Goal: Transaction & Acquisition: Purchase product/service

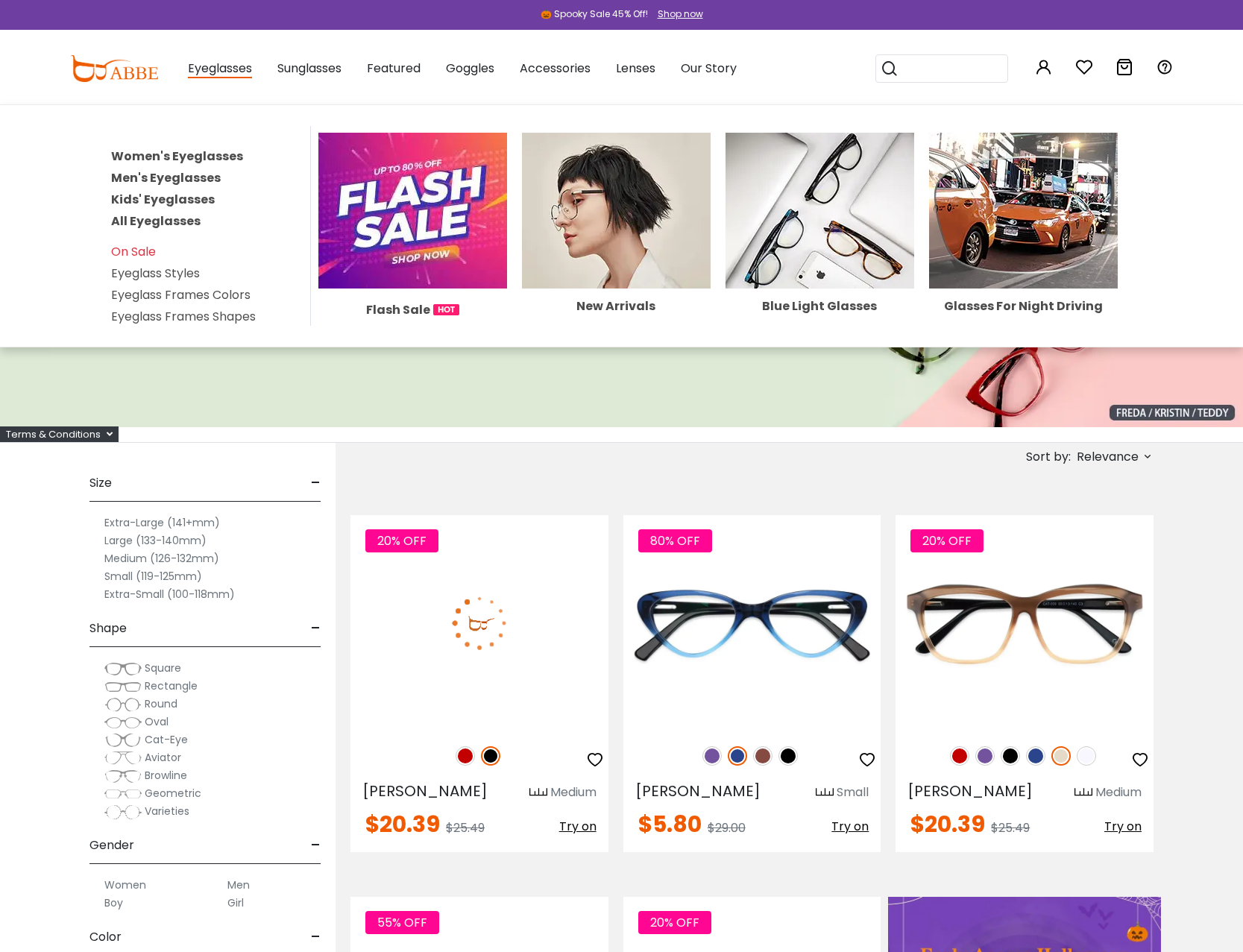
click at [148, 175] on link "Men's Eyeglasses" at bounding box center [166, 178] width 110 height 17
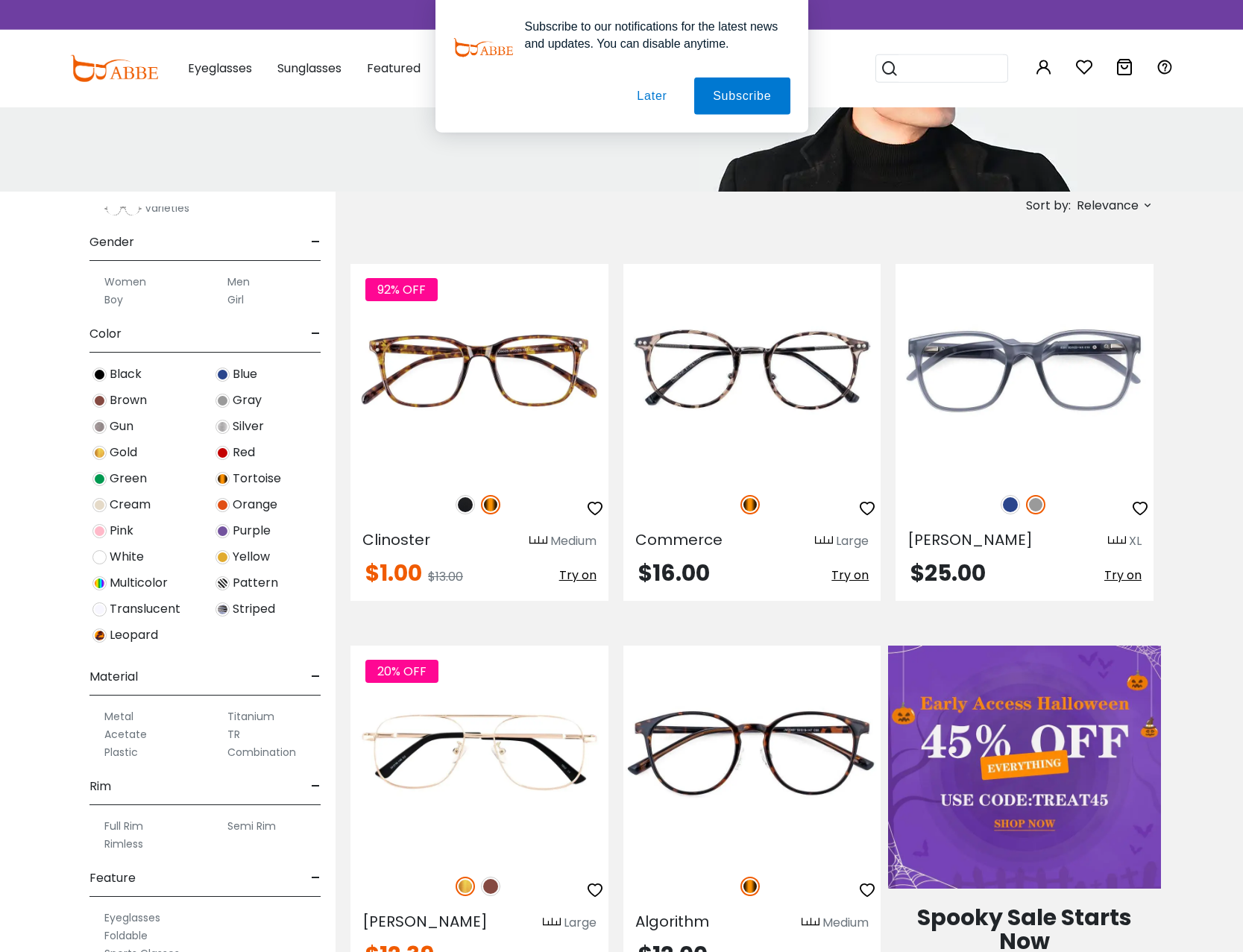
scroll to position [228, 0]
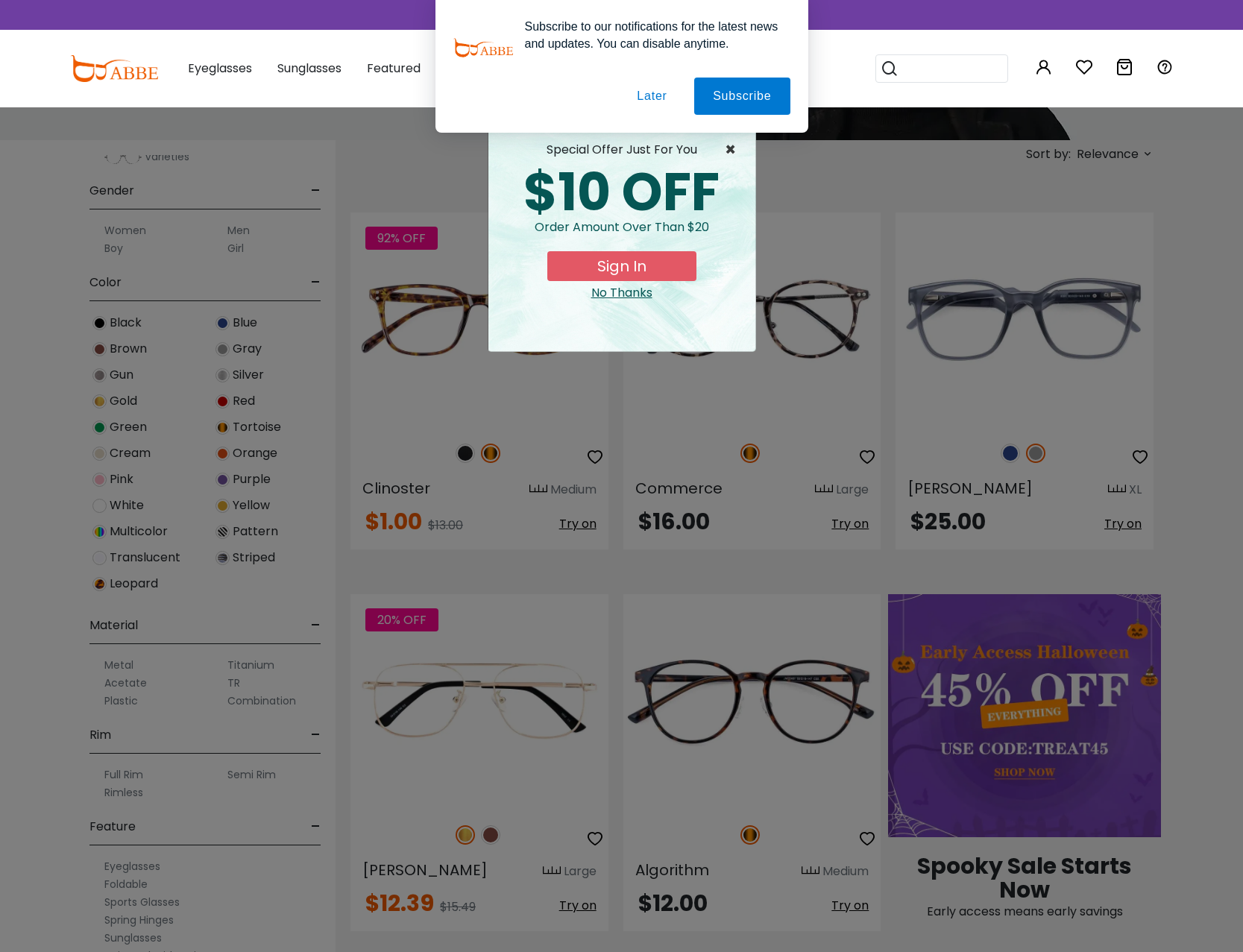
click at [731, 150] on span "×" at bounding box center [734, 150] width 19 height 18
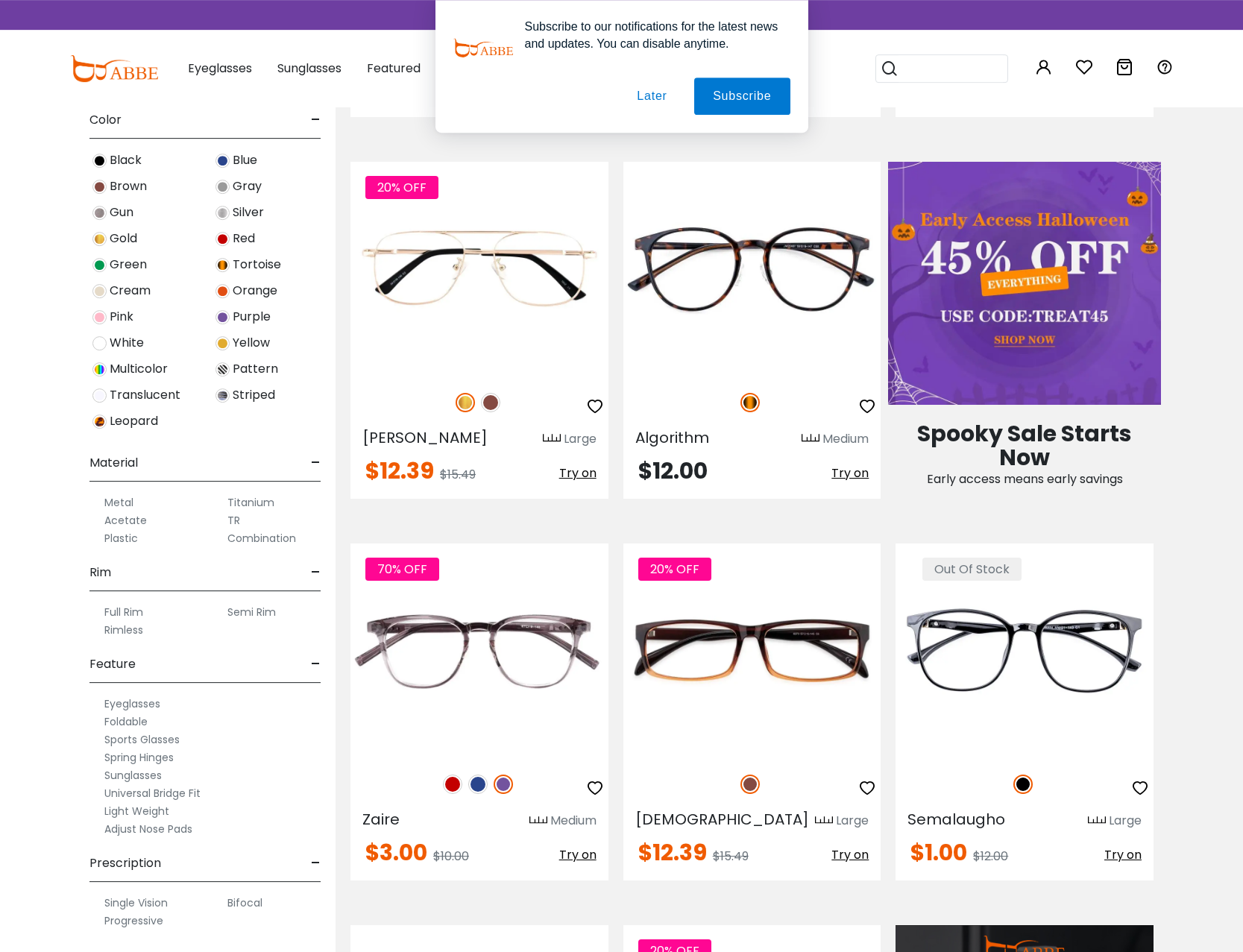
scroll to position [760, 0]
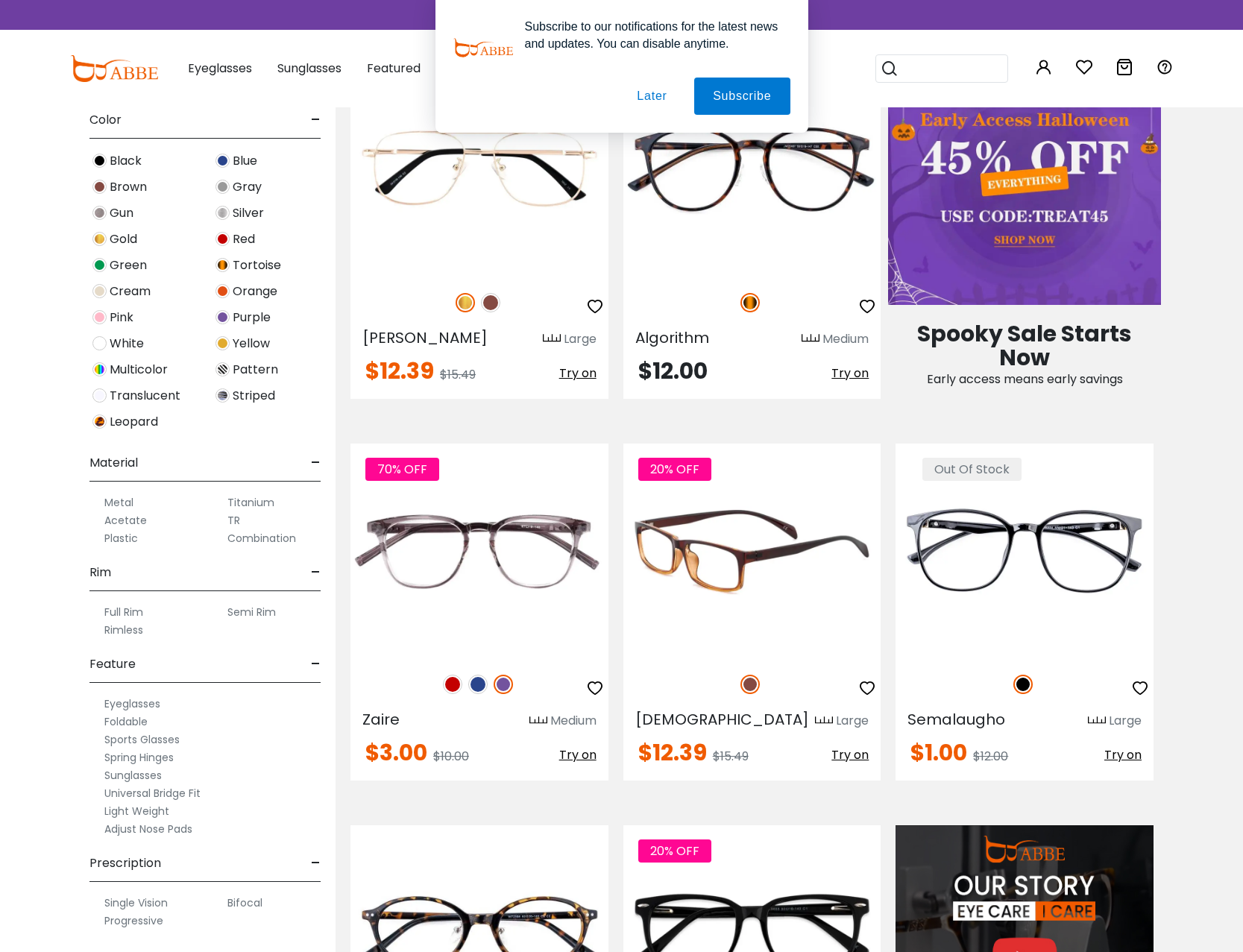
click at [734, 547] on img at bounding box center [751, 550] width 258 height 214
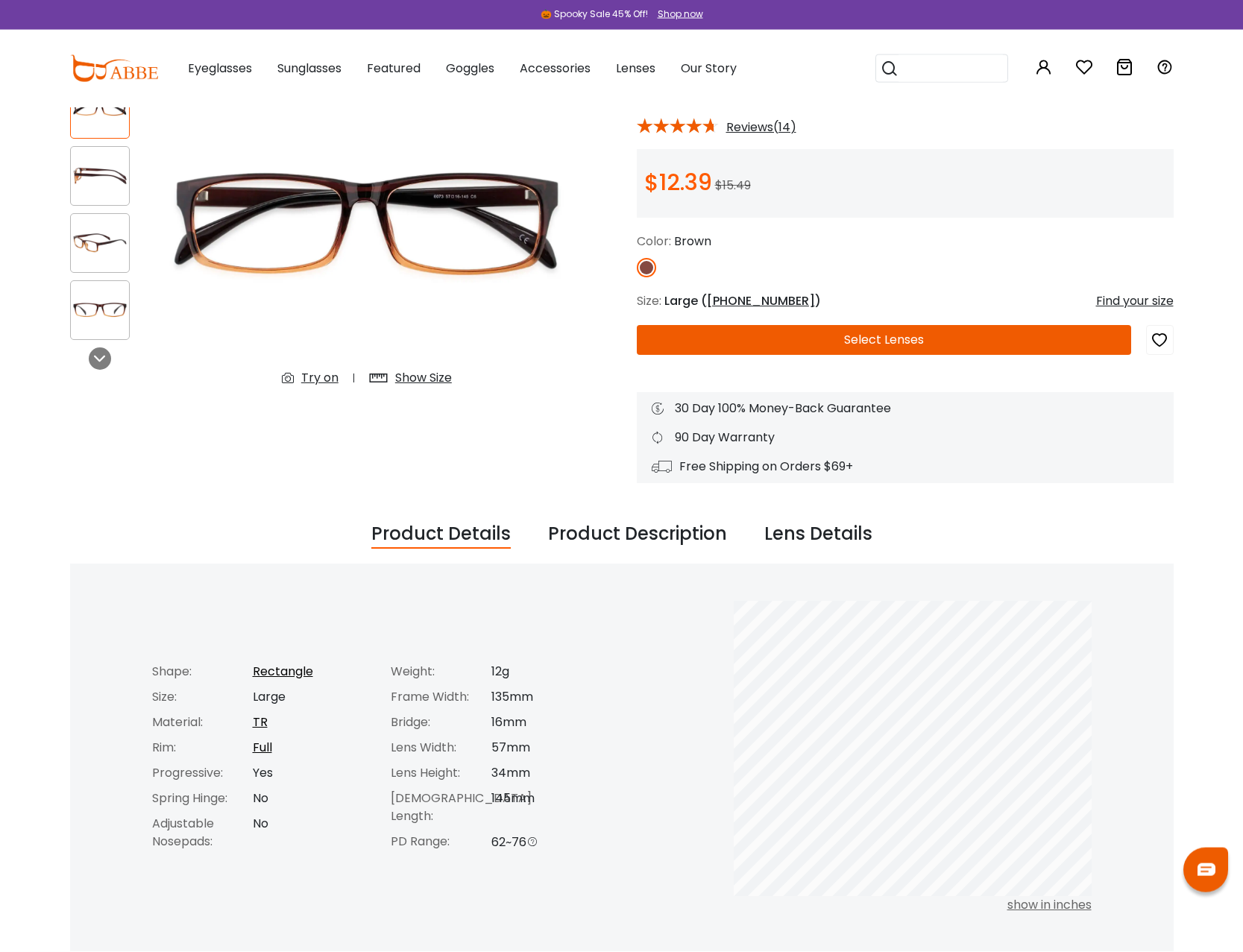
scroll to position [228, 0]
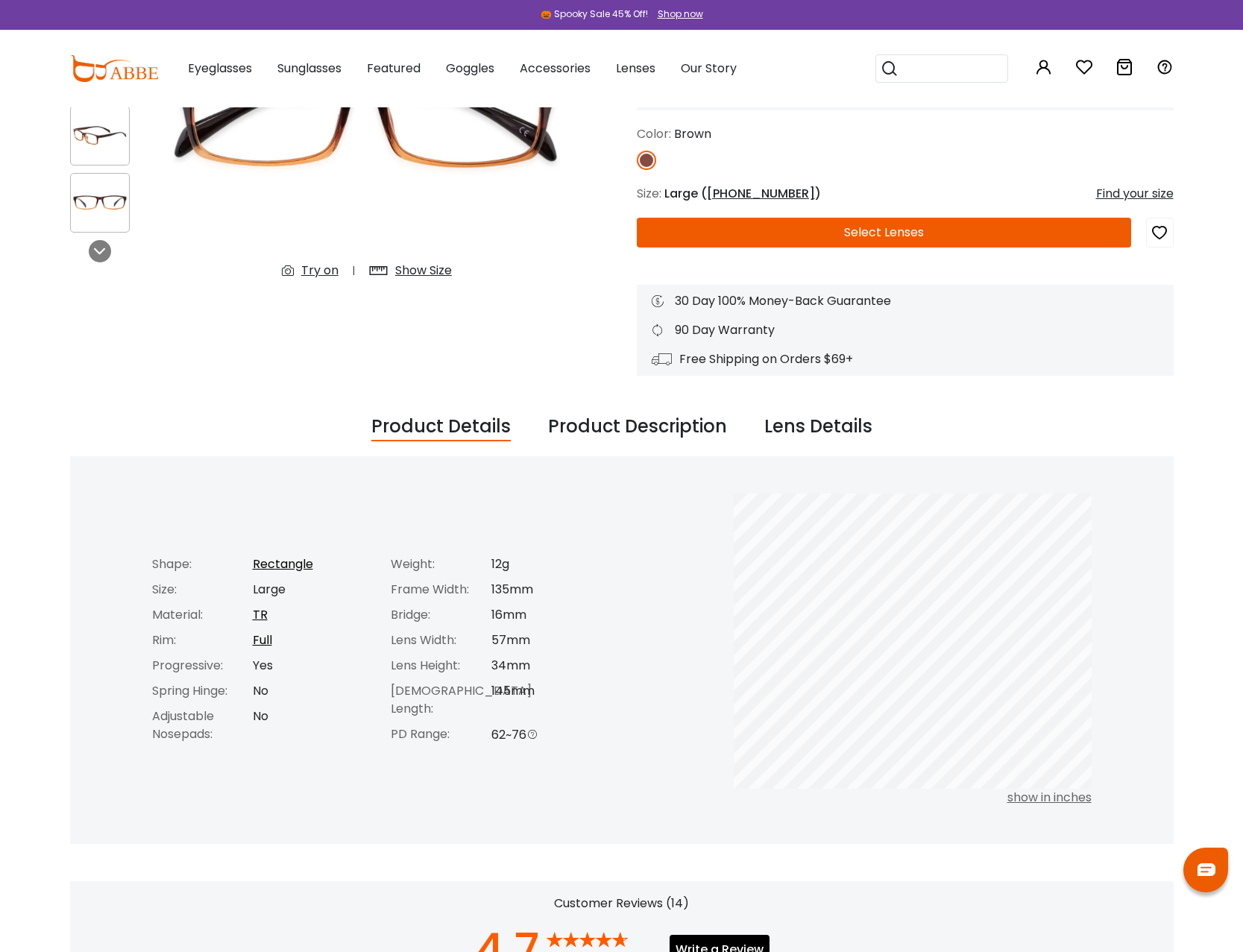
click at [604, 427] on div "Product Description" at bounding box center [638, 427] width 179 height 28
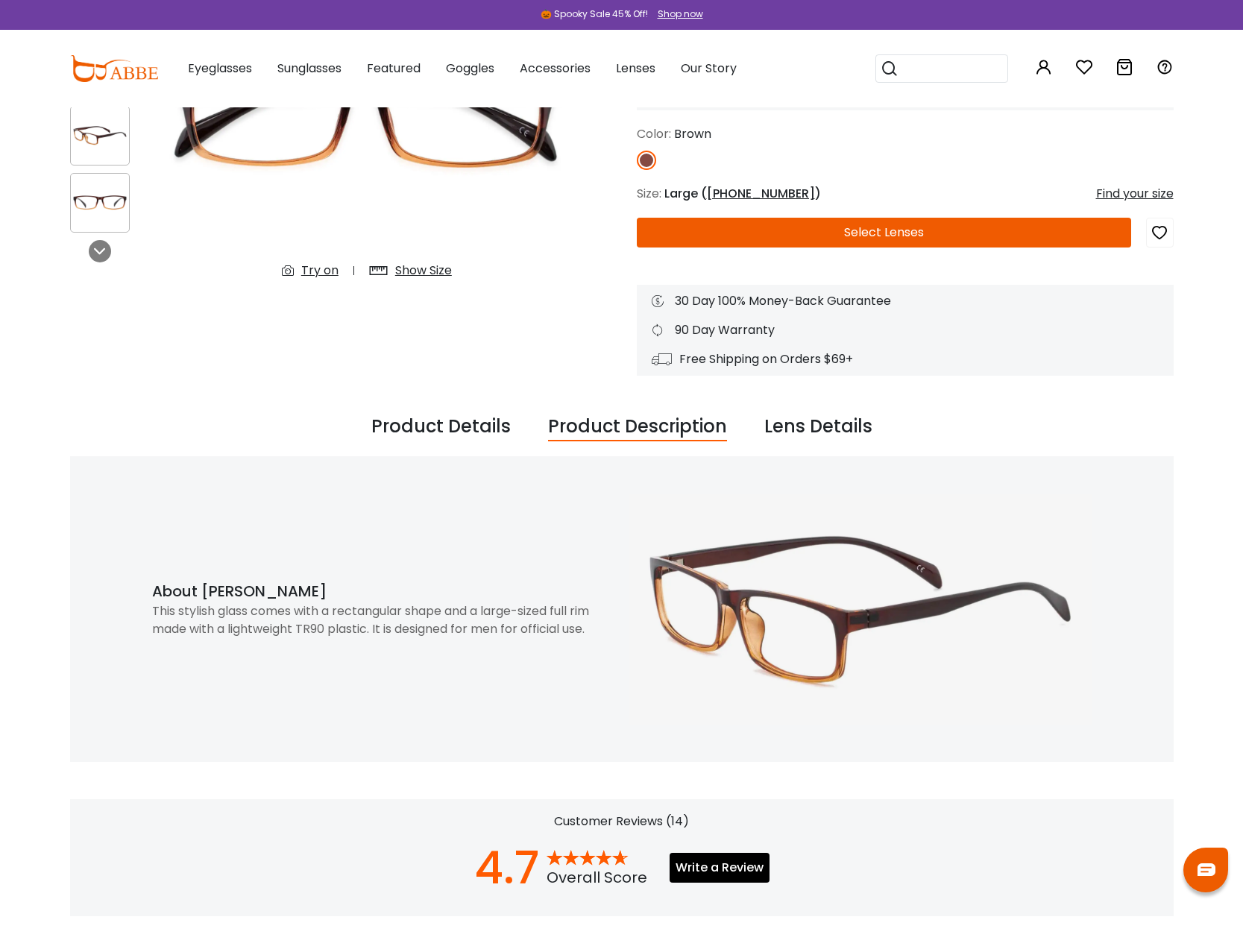
click at [808, 421] on div "Lens Details" at bounding box center [818, 427] width 108 height 28
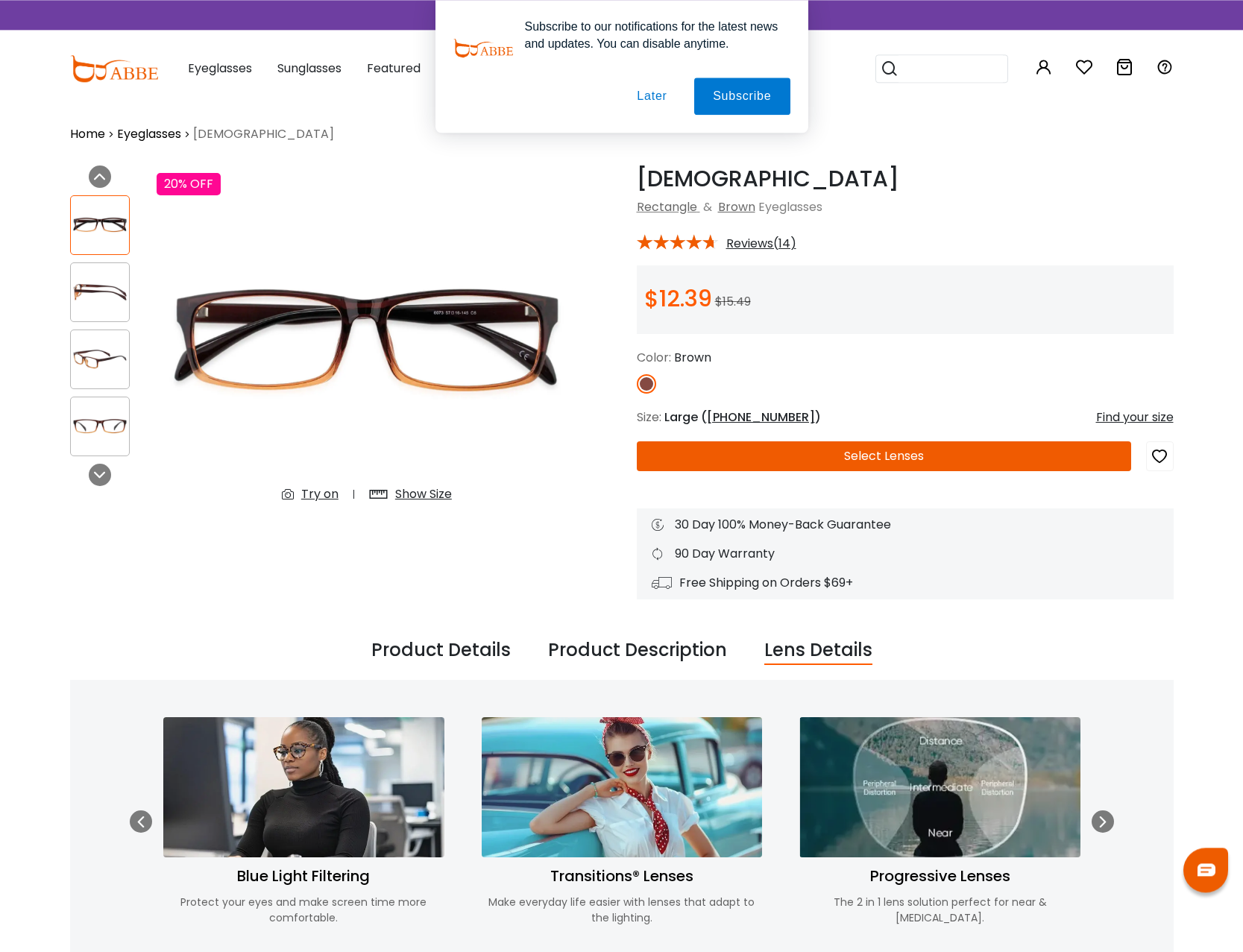
scroll to position [0, 0]
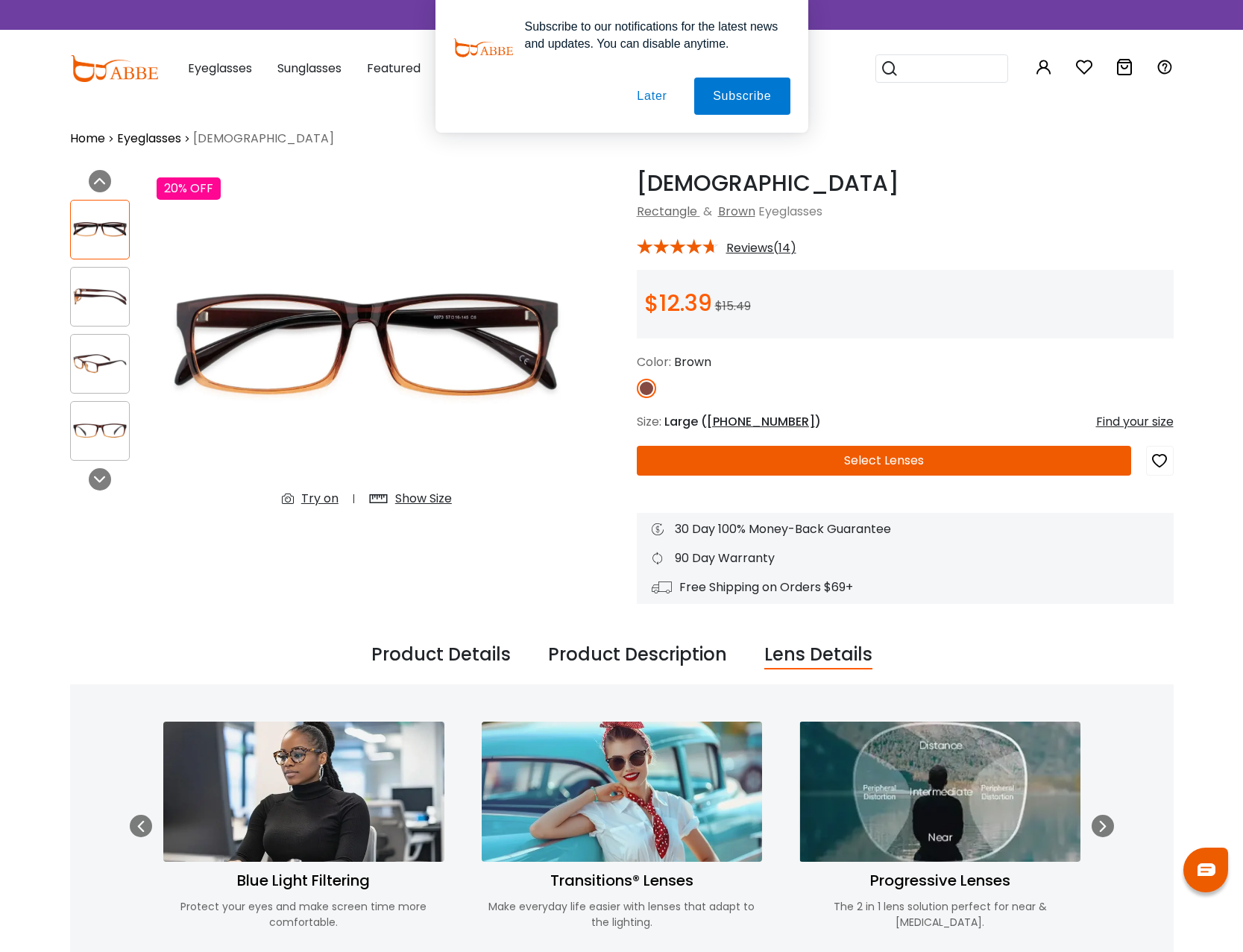
click at [881, 194] on h1 "Isaiah" at bounding box center [905, 184] width 537 height 27
click at [827, 459] on button "Select Lenses" at bounding box center [884, 461] width 495 height 30
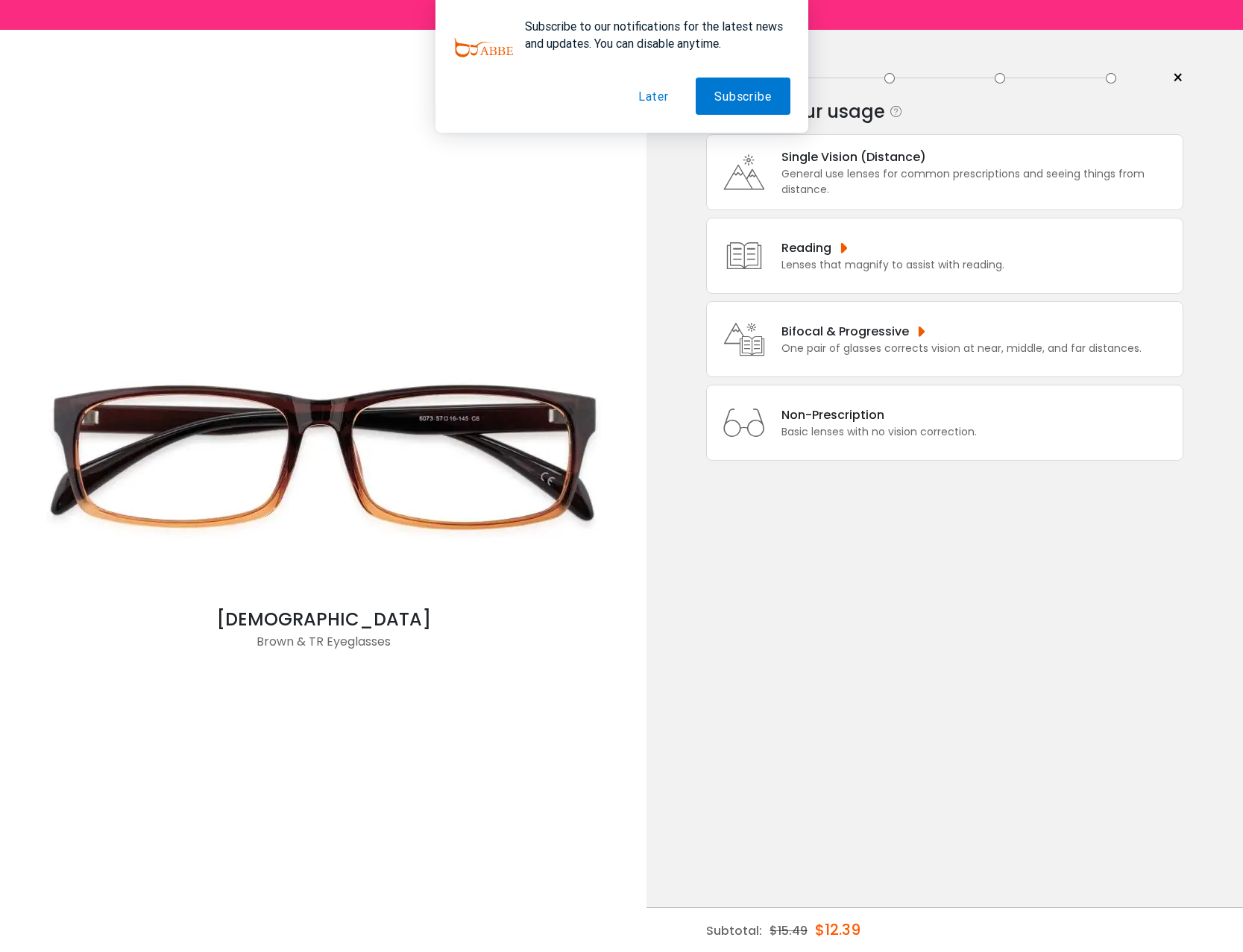
click at [914, 197] on div "General use lenses for common prescriptions and seeing things from distance." at bounding box center [978, 182] width 394 height 31
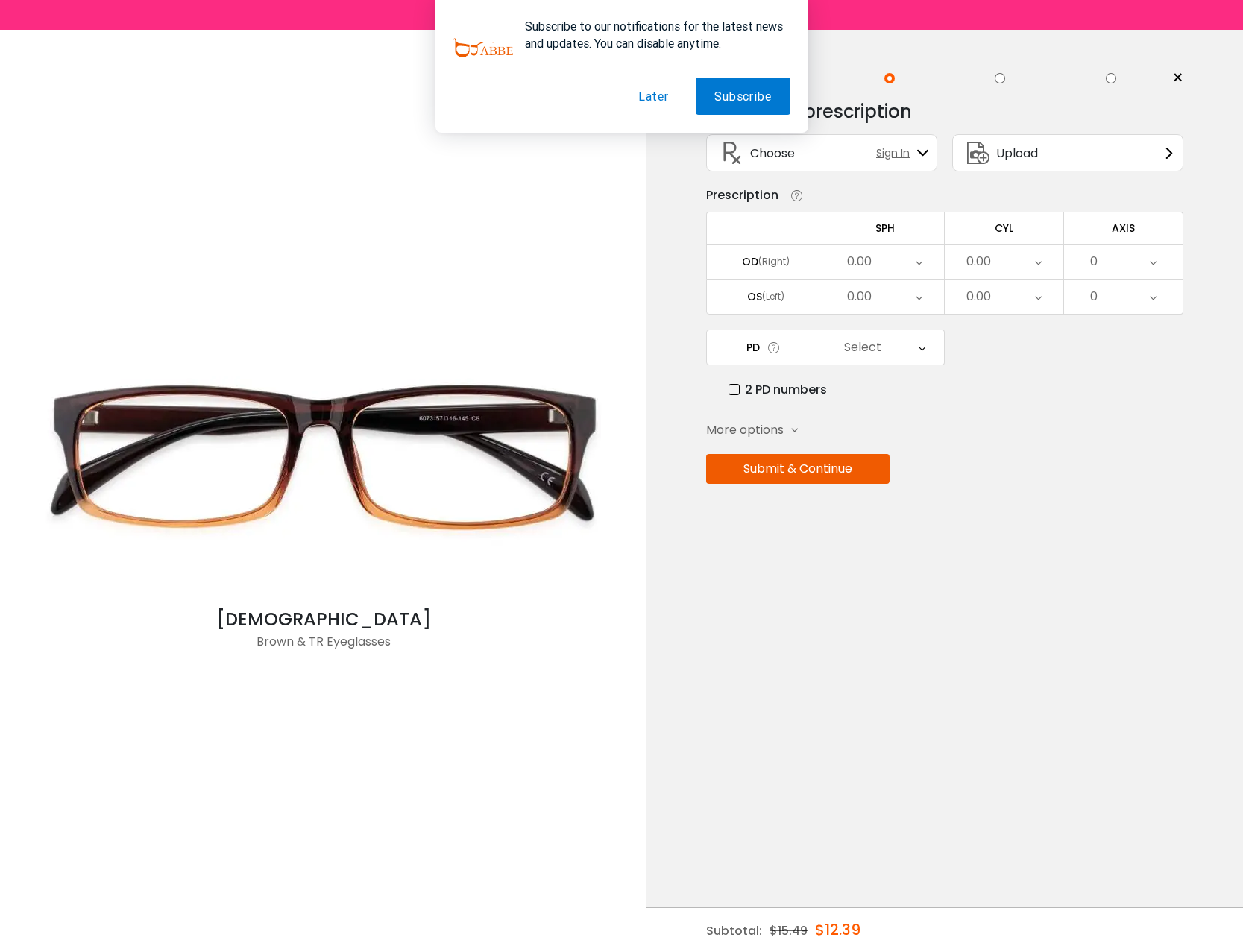
click at [1069, 506] on div "Enter your prescription SPH (Sphere) Lens strength needed to correct your visio…" at bounding box center [944, 324] width 477 height 469
click at [645, 101] on button "Later" at bounding box center [653, 96] width 68 height 37
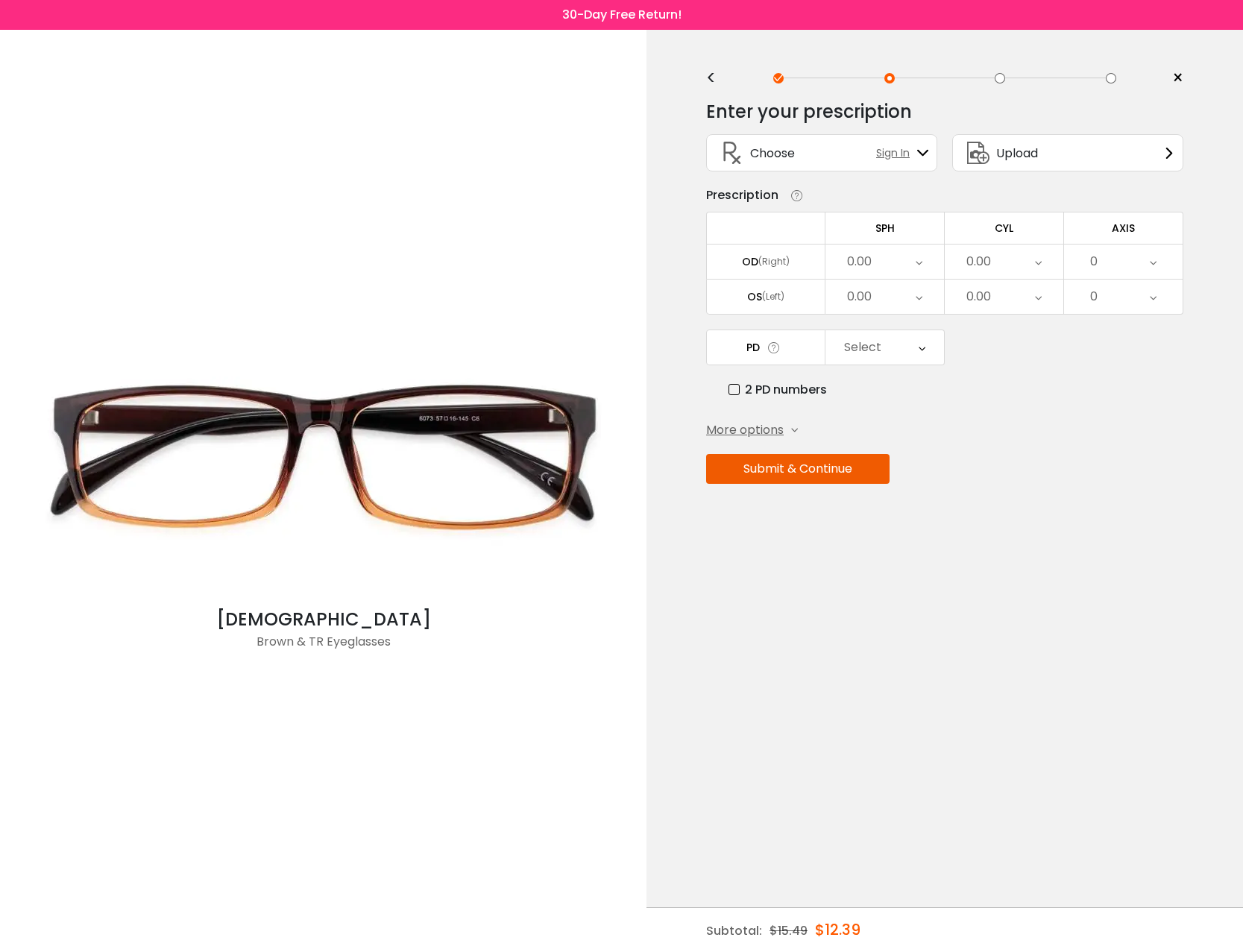
click at [879, 362] on div "Select" at bounding box center [863, 347] width 37 height 30
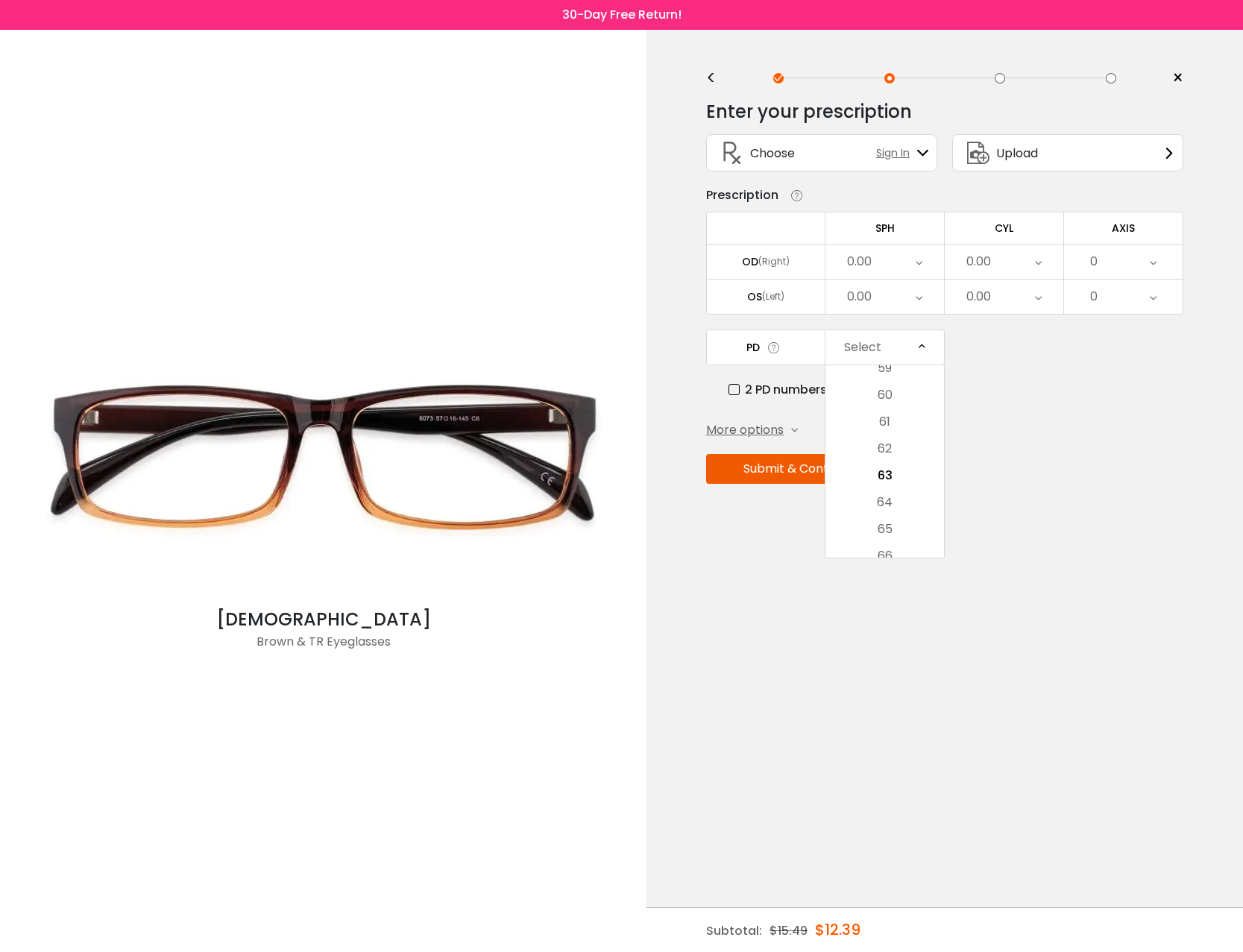
click at [996, 352] on div "PD Select Cancel PD Save 46 47 48 49 50 51 52 53 54 55 56 57 58 59 60 61 62 63 …" at bounding box center [944, 364] width 477 height 69
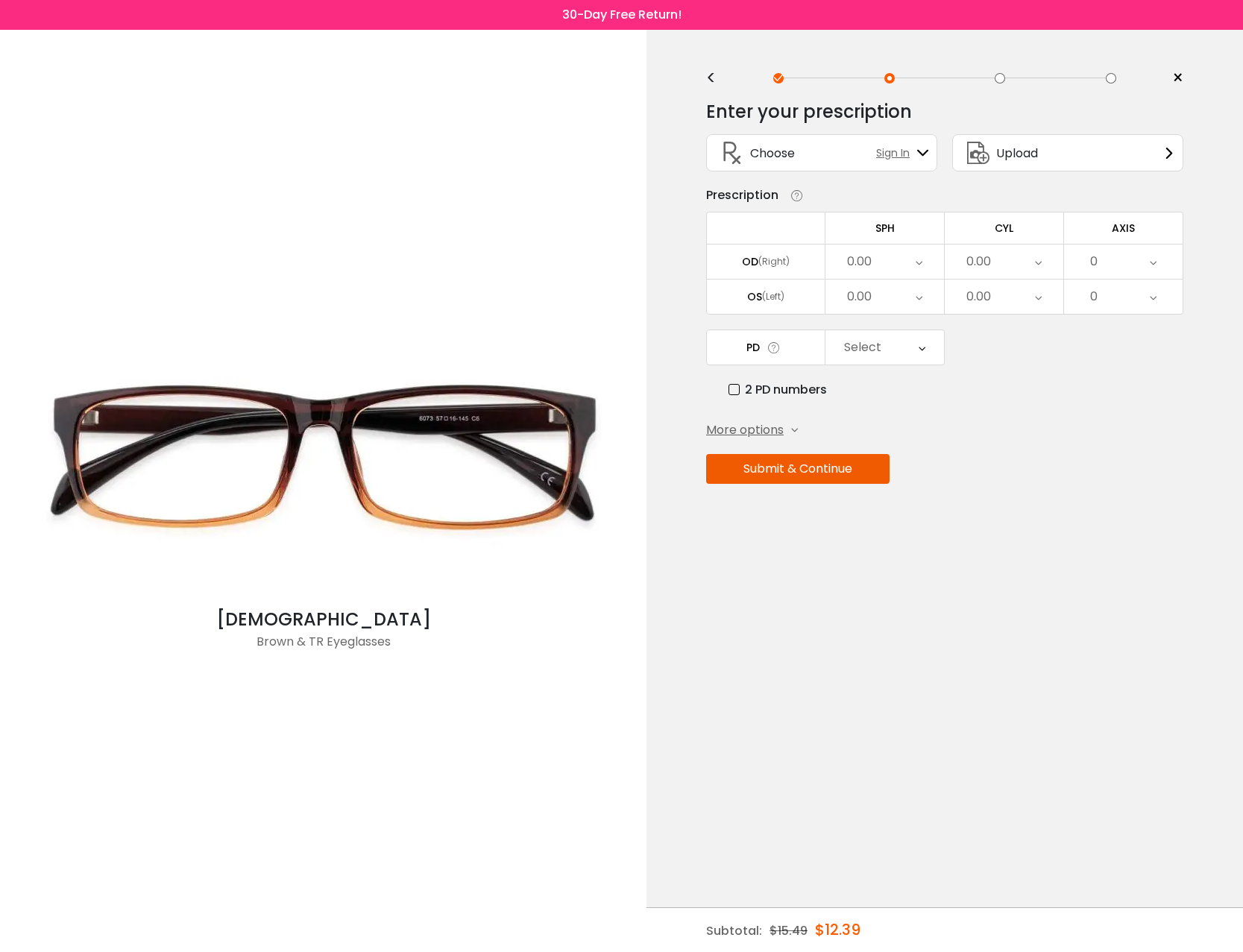
click at [996, 78] on div at bounding box center [999, 78] width 10 height 10
click at [1006, 75] on div at bounding box center [944, 78] width 433 height 10
click at [738, 439] on span "More options" at bounding box center [745, 430] width 78 height 18
click at [978, 503] on div "Enter your prescription SPH (Sphere) Lens strength needed to correct your visio…" at bounding box center [944, 350] width 477 height 521
click at [867, 274] on div "0.00" at bounding box center [859, 261] width 25 height 30
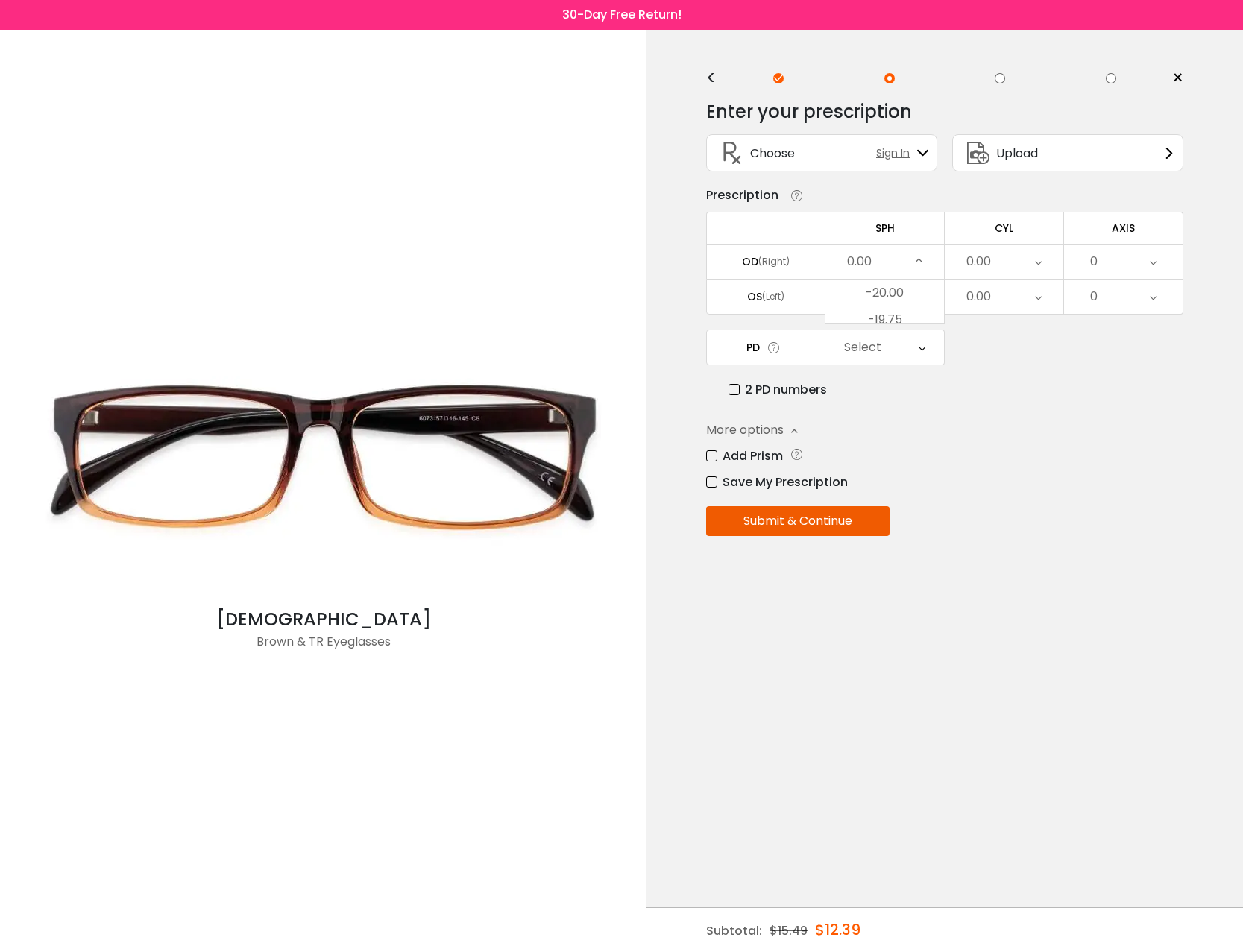
scroll to position [2050, 0]
click at [894, 318] on li "-0.75" at bounding box center [884, 309] width 119 height 27
click at [995, 278] on div "0.00" at bounding box center [1004, 261] width 119 height 34
click at [995, 315] on li "-0.75" at bounding box center [1004, 309] width 119 height 27
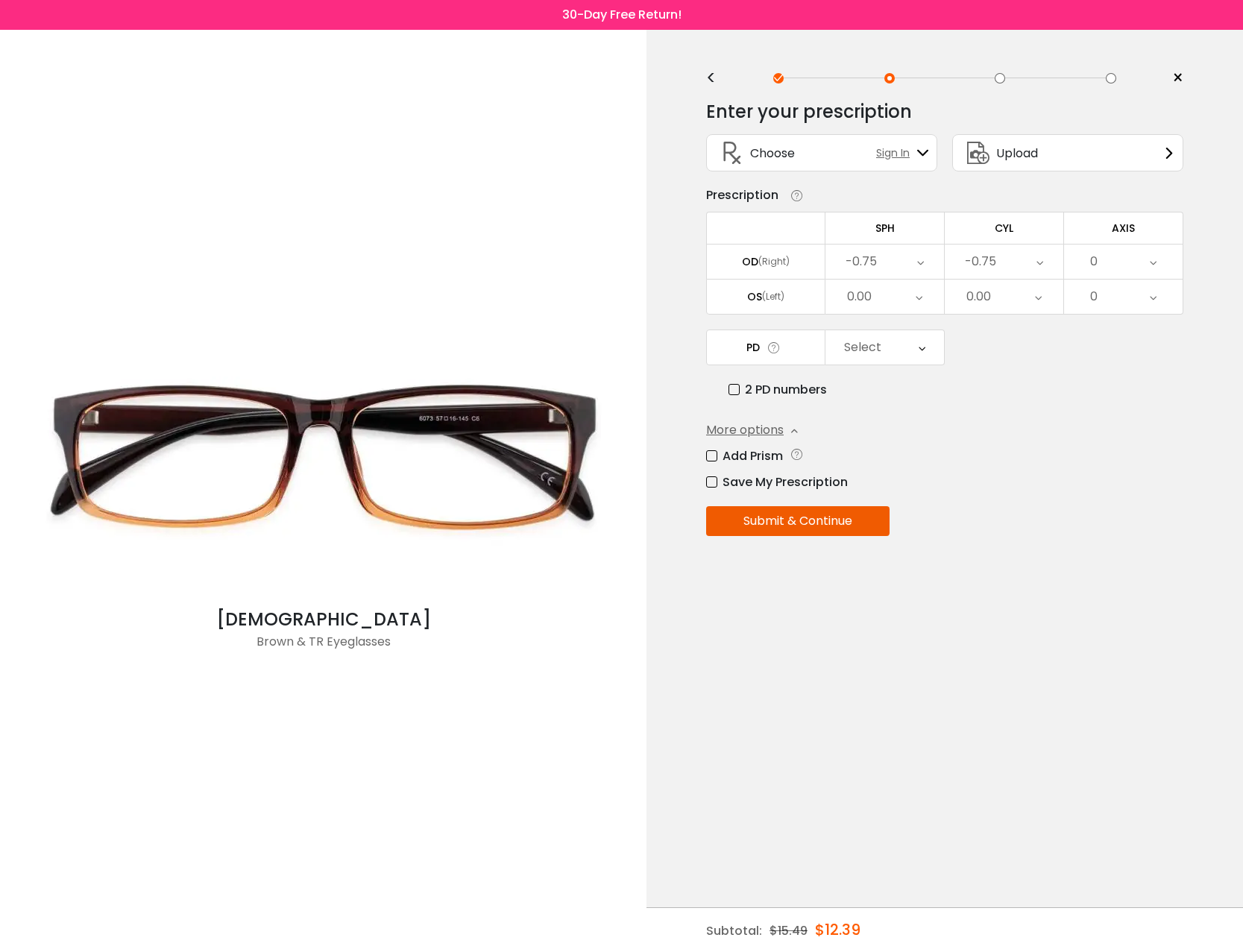
click at [914, 294] on div "0.00" at bounding box center [884, 296] width 119 height 34
click at [890, 356] on li "-0.75" at bounding box center [884, 344] width 119 height 27
click at [988, 297] on div "0.00" at bounding box center [979, 296] width 25 height 30
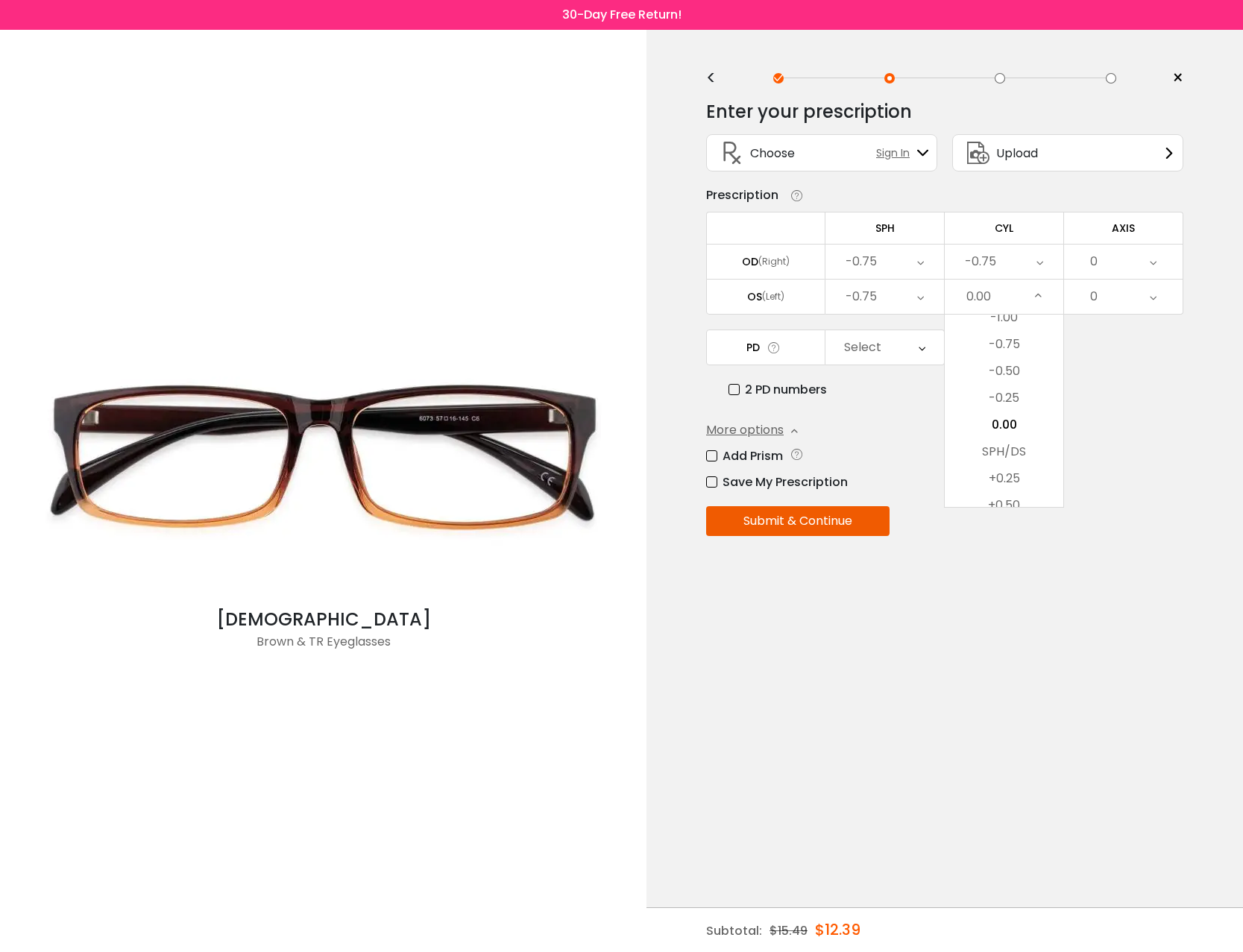
click at [1002, 343] on li "-0.75" at bounding box center [1004, 344] width 119 height 27
click at [1104, 268] on div "0" at bounding box center [1123, 261] width 119 height 34
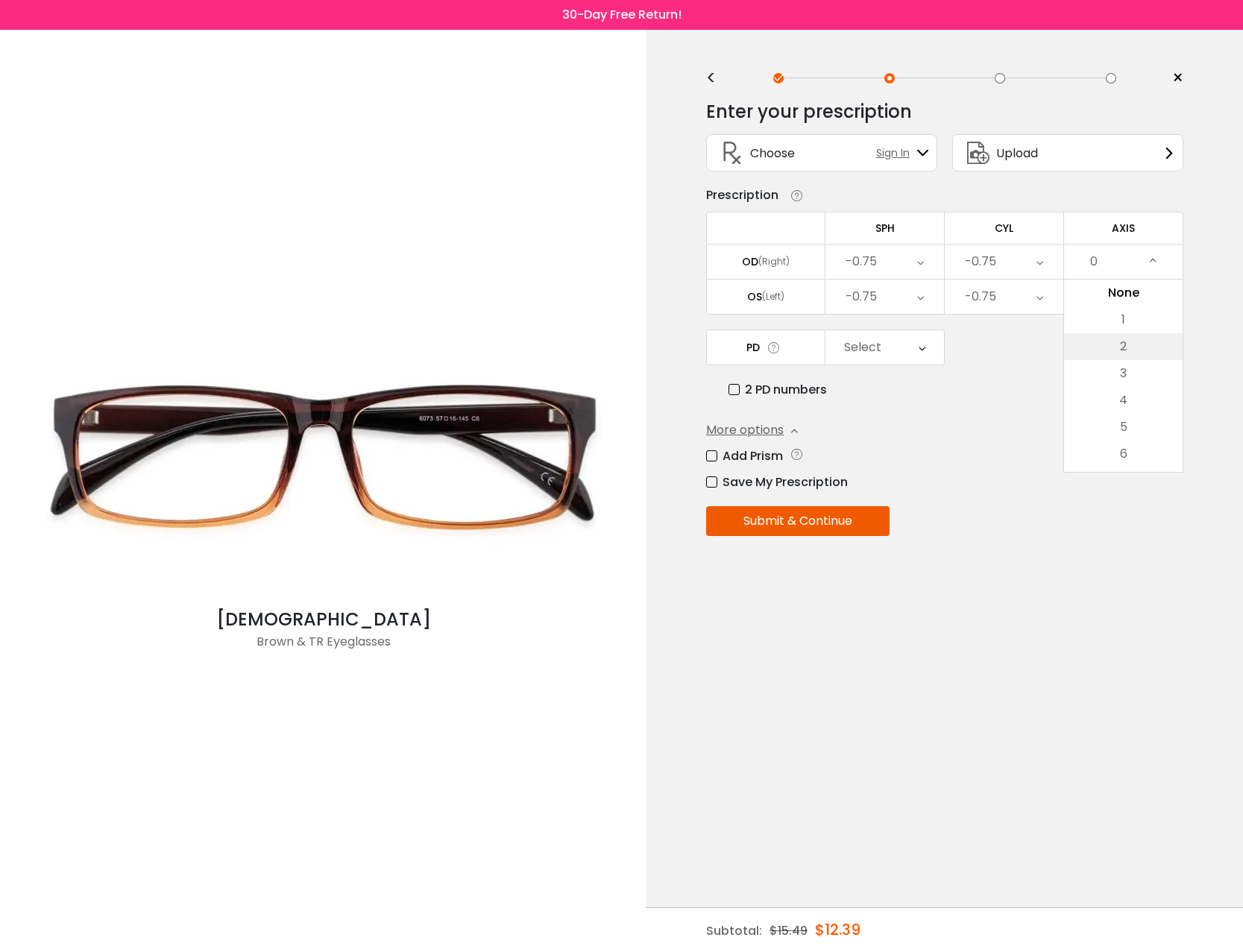
click at [1126, 360] on li "2" at bounding box center [1123, 346] width 119 height 27
click at [1105, 313] on div "0" at bounding box center [1123, 296] width 119 height 34
click at [1105, 380] on li "2" at bounding box center [1123, 382] width 119 height 27
click at [891, 364] on div "Select" at bounding box center [884, 347] width 119 height 34
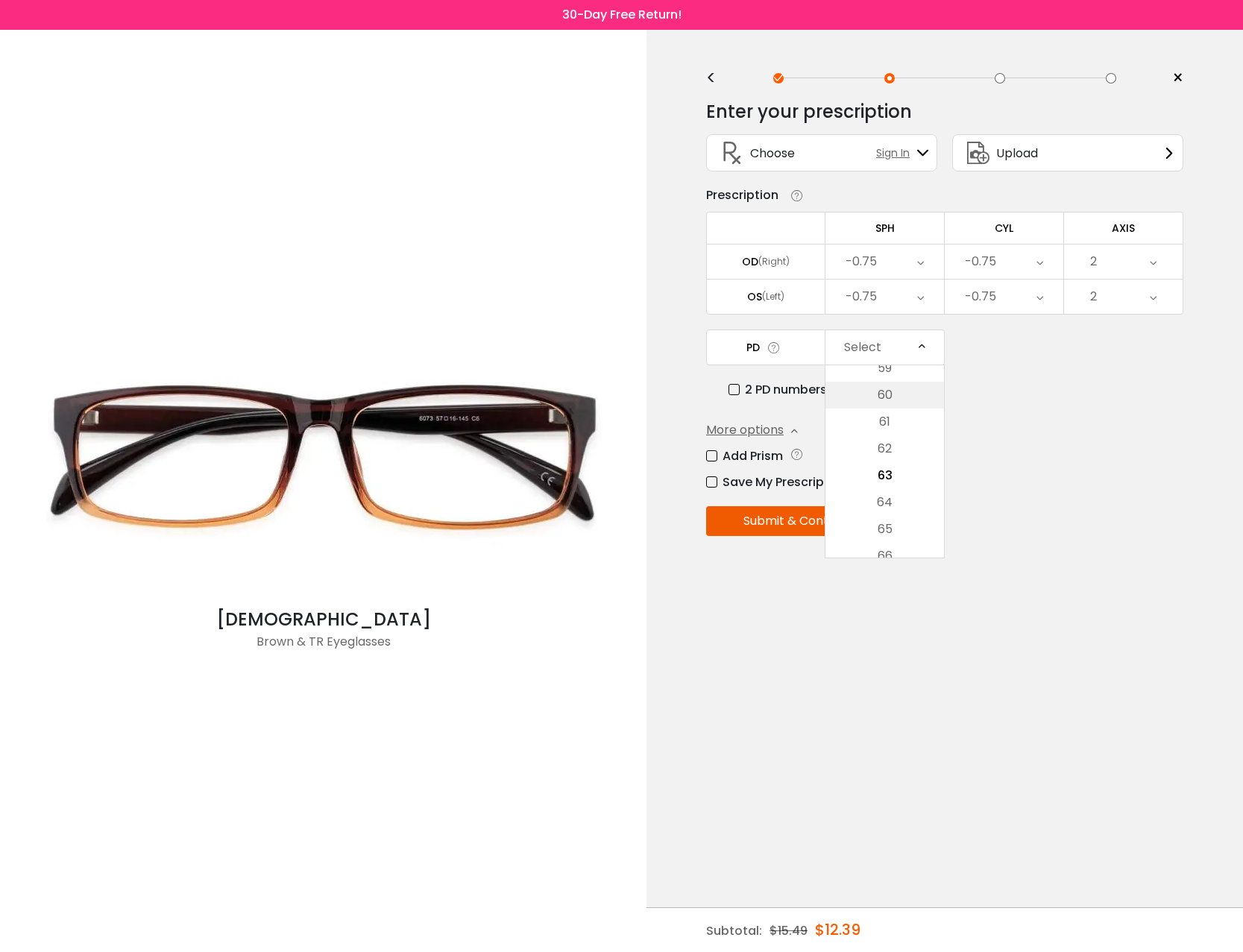
scroll to position [359, 0]
click at [894, 462] on li "62" at bounding box center [884, 449] width 119 height 27
click at [805, 529] on button "Submit & Continue" at bounding box center [798, 521] width 184 height 30
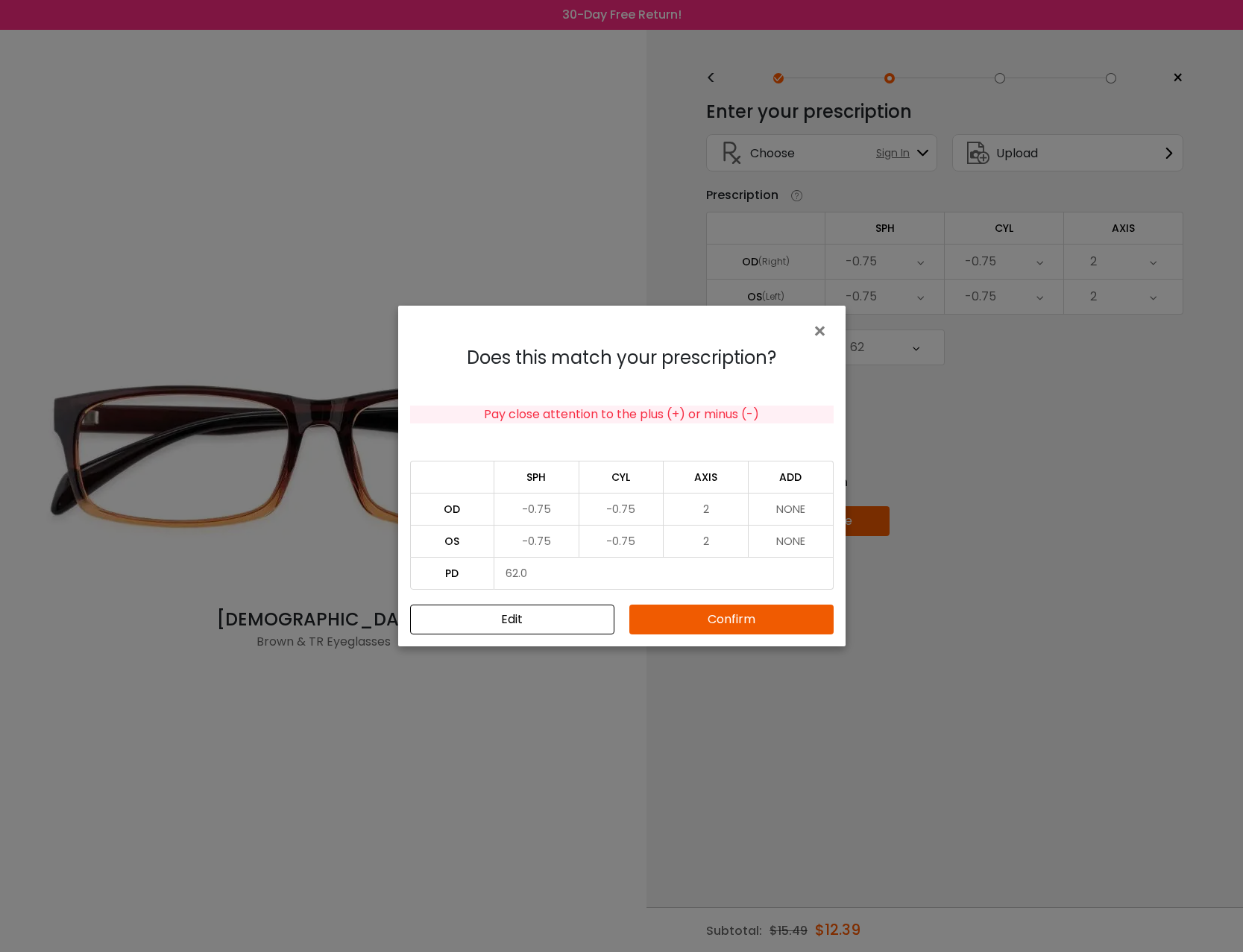
click at [734, 618] on button "Confirm" at bounding box center [731, 619] width 204 height 30
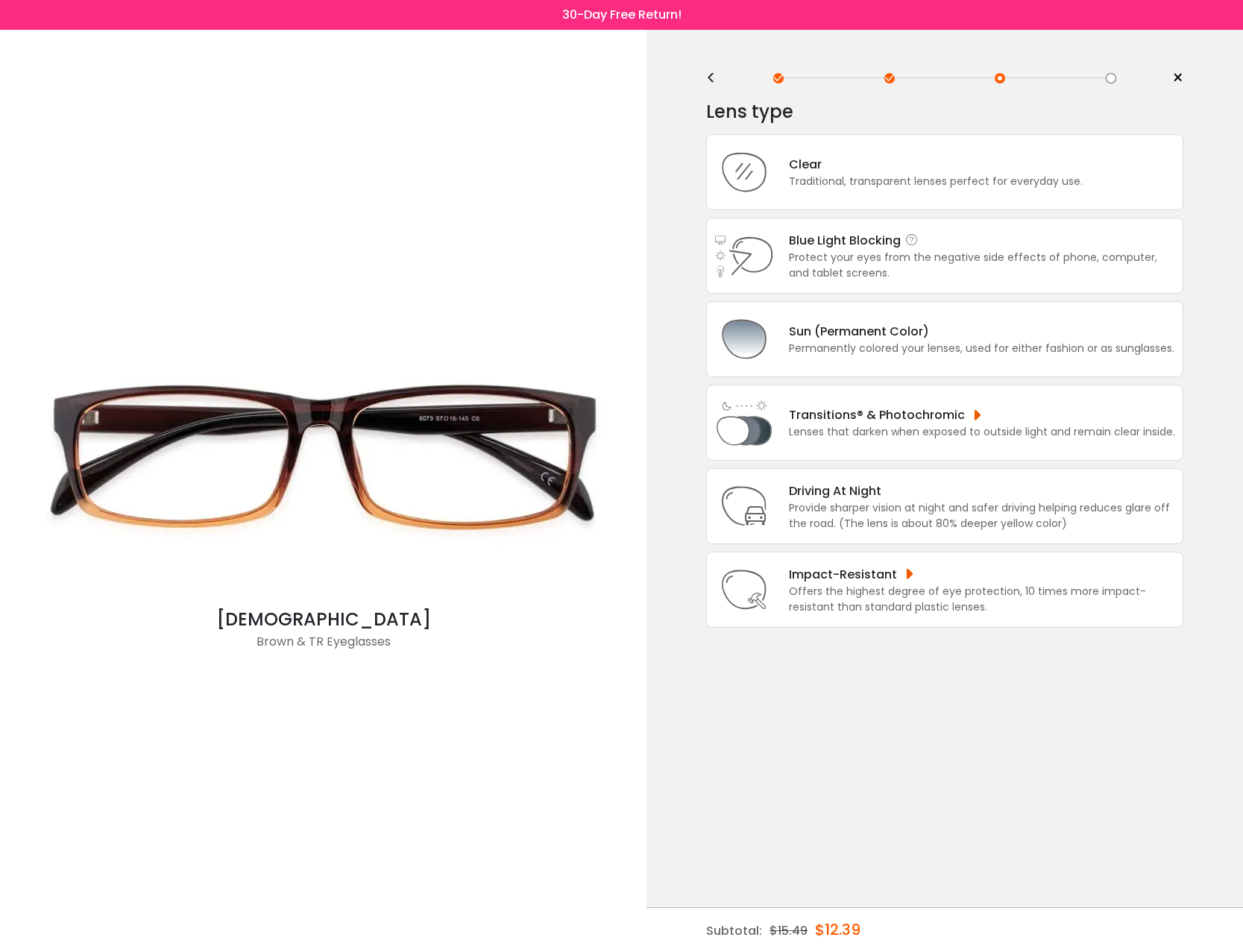
click at [882, 281] on div "Protect your eyes from the negative side effects of phone, computer, and tablet…" at bounding box center [982, 265] width 386 height 31
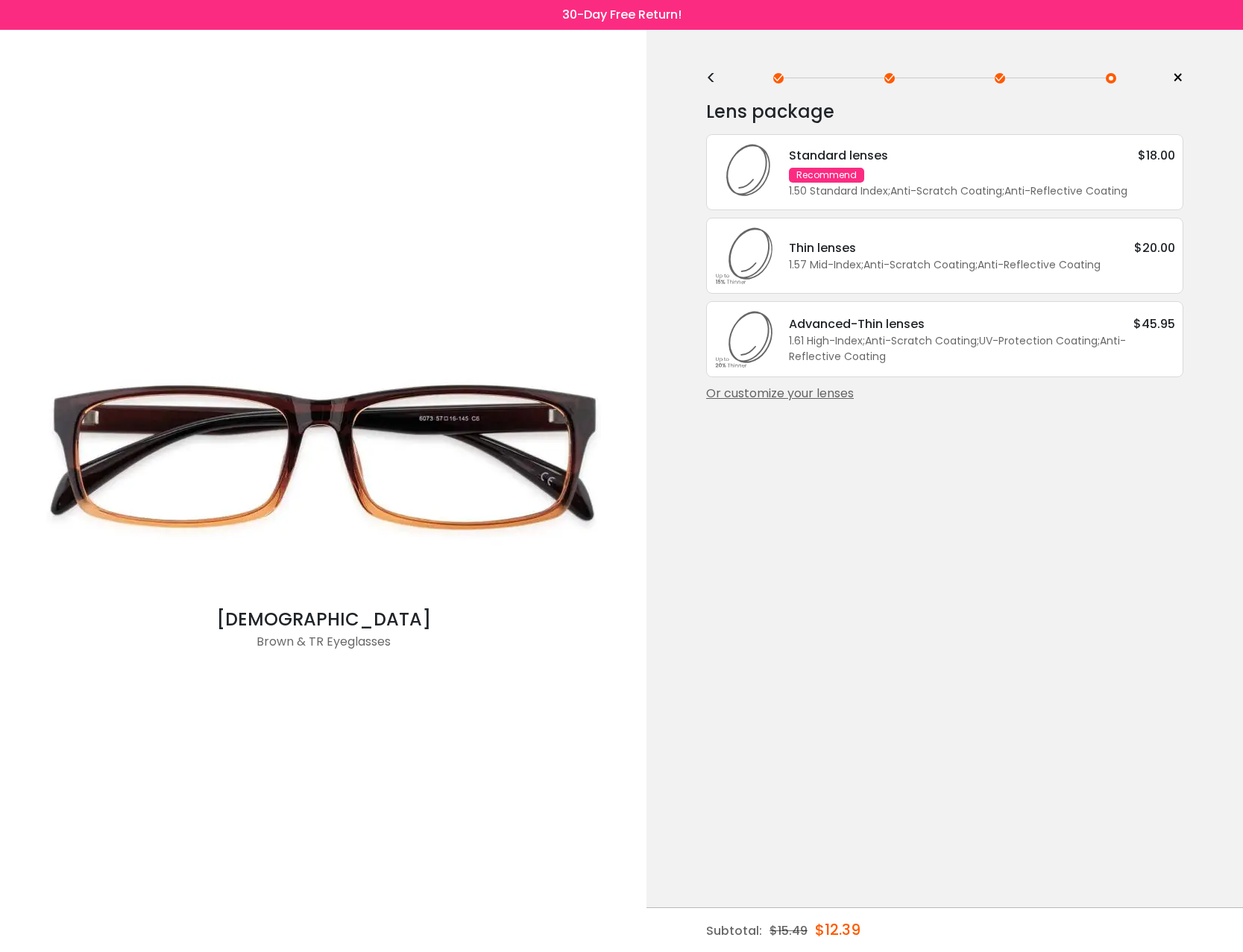
click at [707, 81] on div "<" at bounding box center [717, 78] width 22 height 12
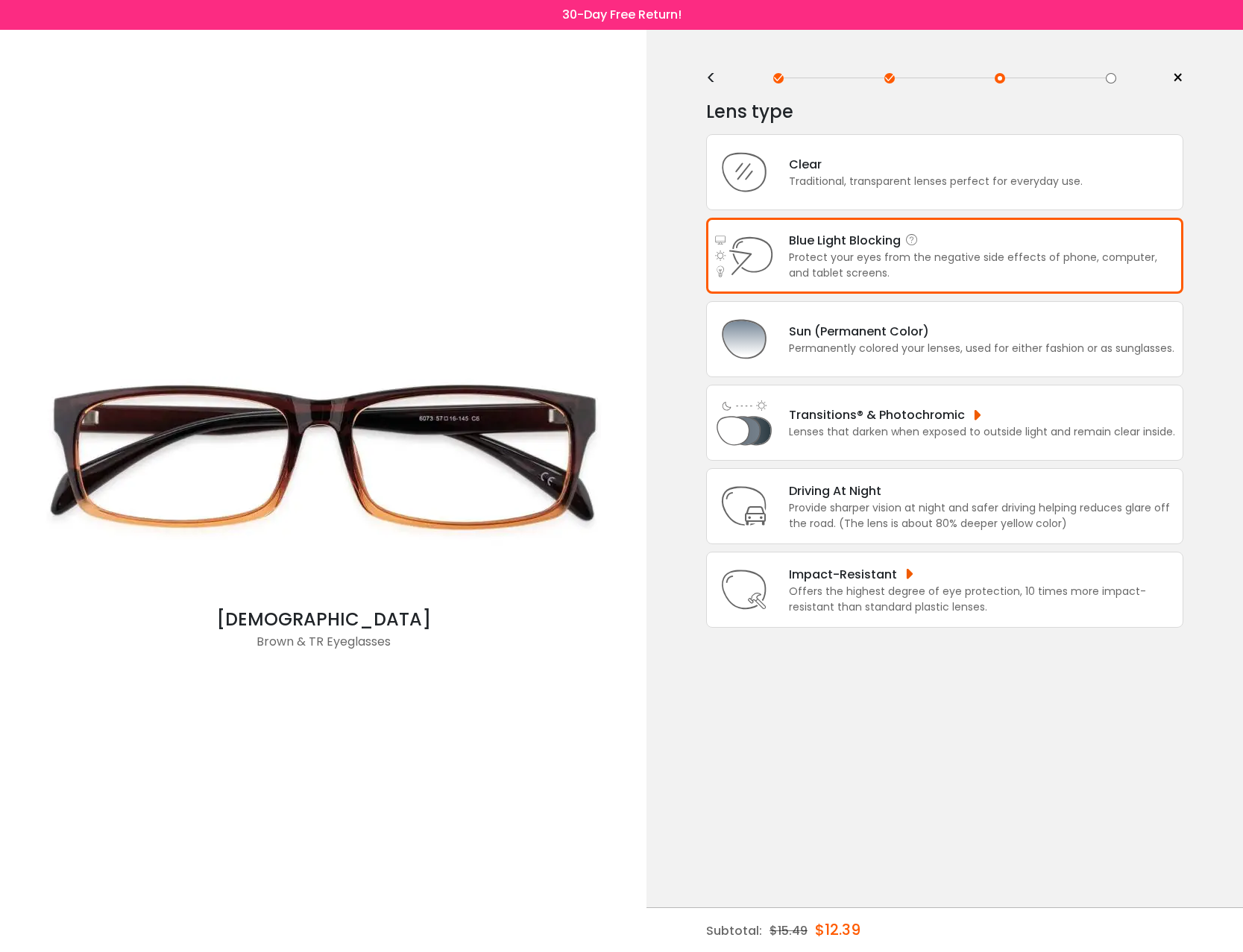
click at [861, 281] on div "Protect your eyes from the negative side effects of phone, computer, and tablet…" at bounding box center [982, 265] width 386 height 31
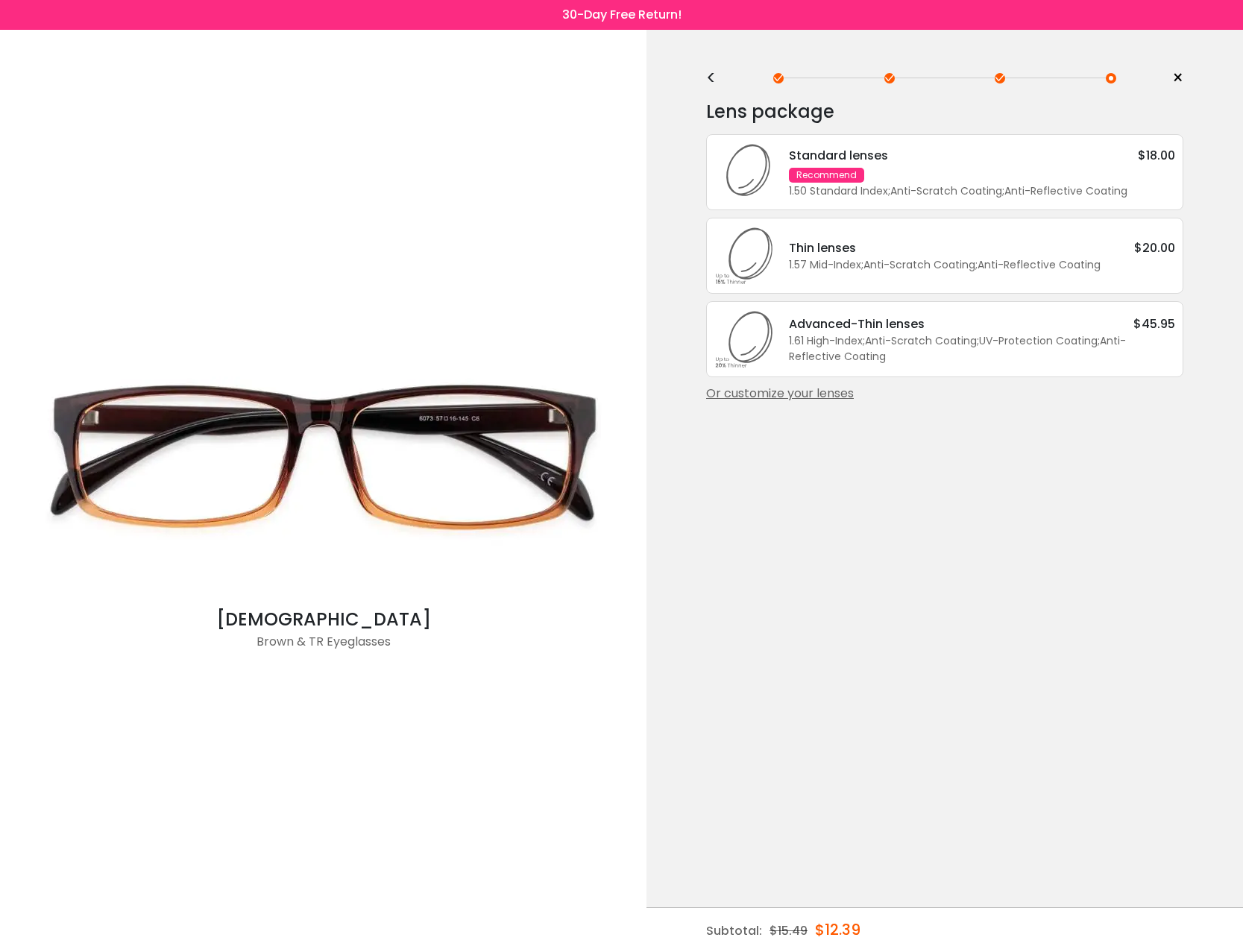
click at [810, 402] on div "Or customize your lenses" at bounding box center [944, 393] width 477 height 18
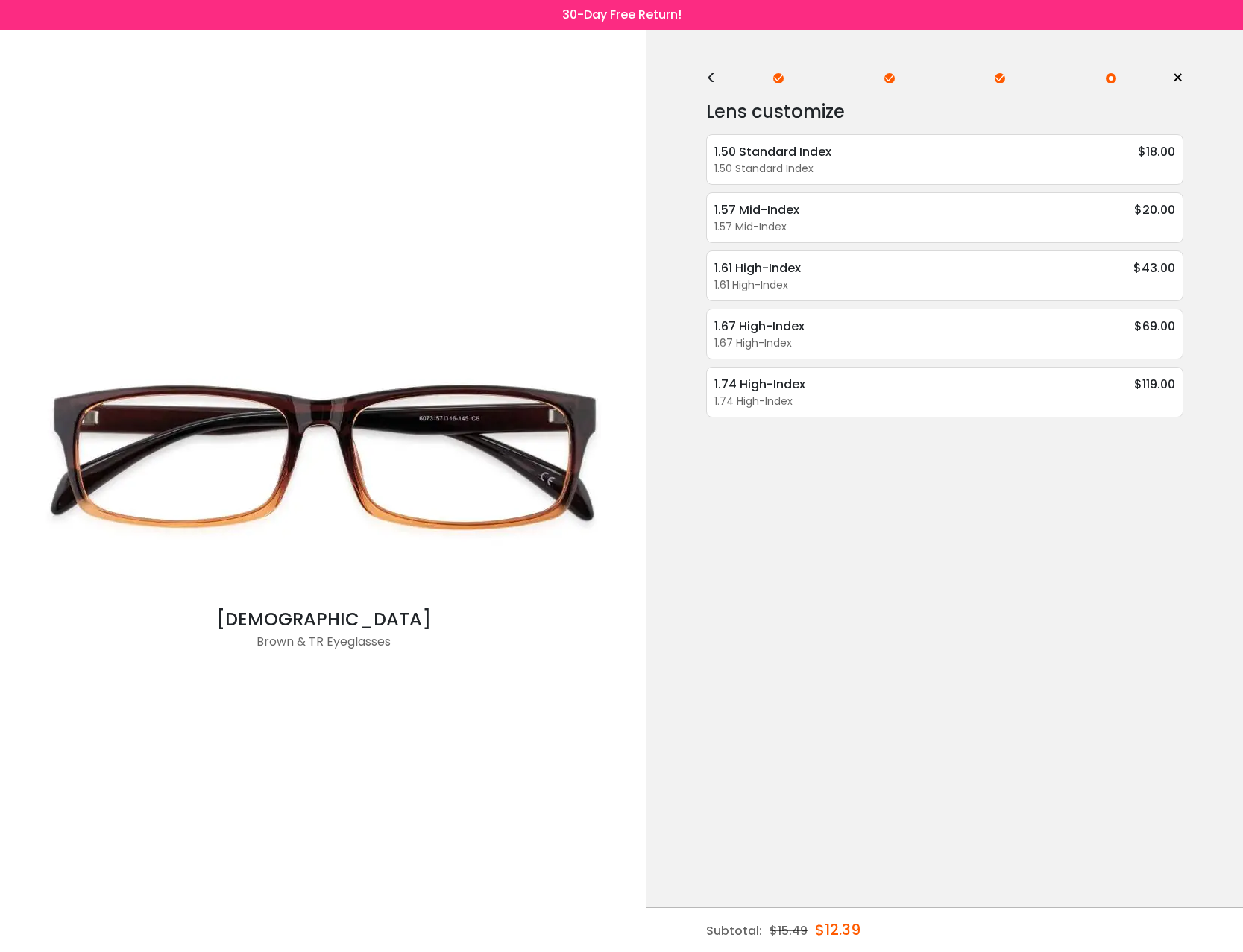
click at [707, 78] on div "<" at bounding box center [717, 78] width 22 height 12
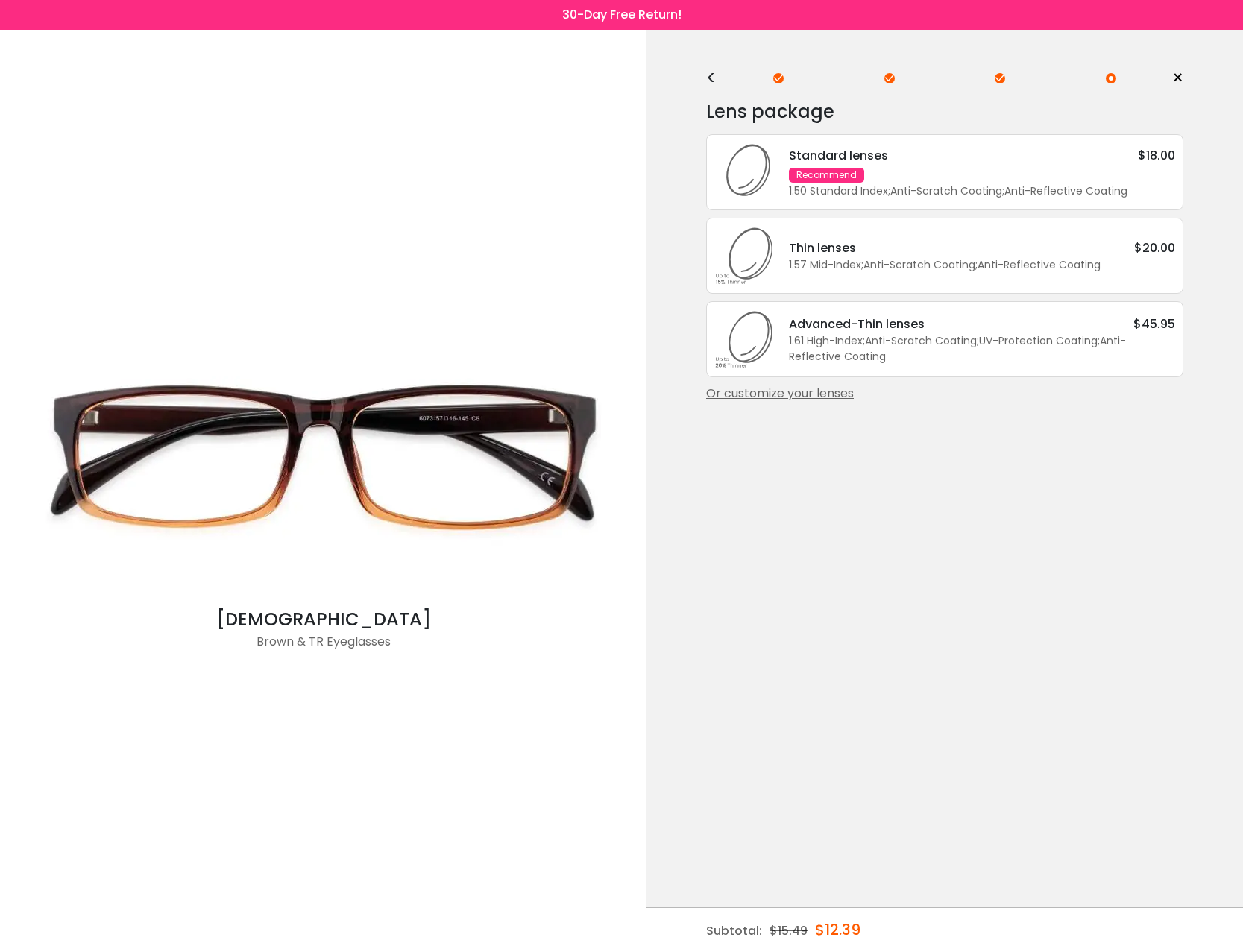
click at [962, 187] on div "Standard lenses $18.00 Recommend 1.50 Standard Index ; Anti-Scratch Coating ; A…" at bounding box center [974, 172] width 401 height 53
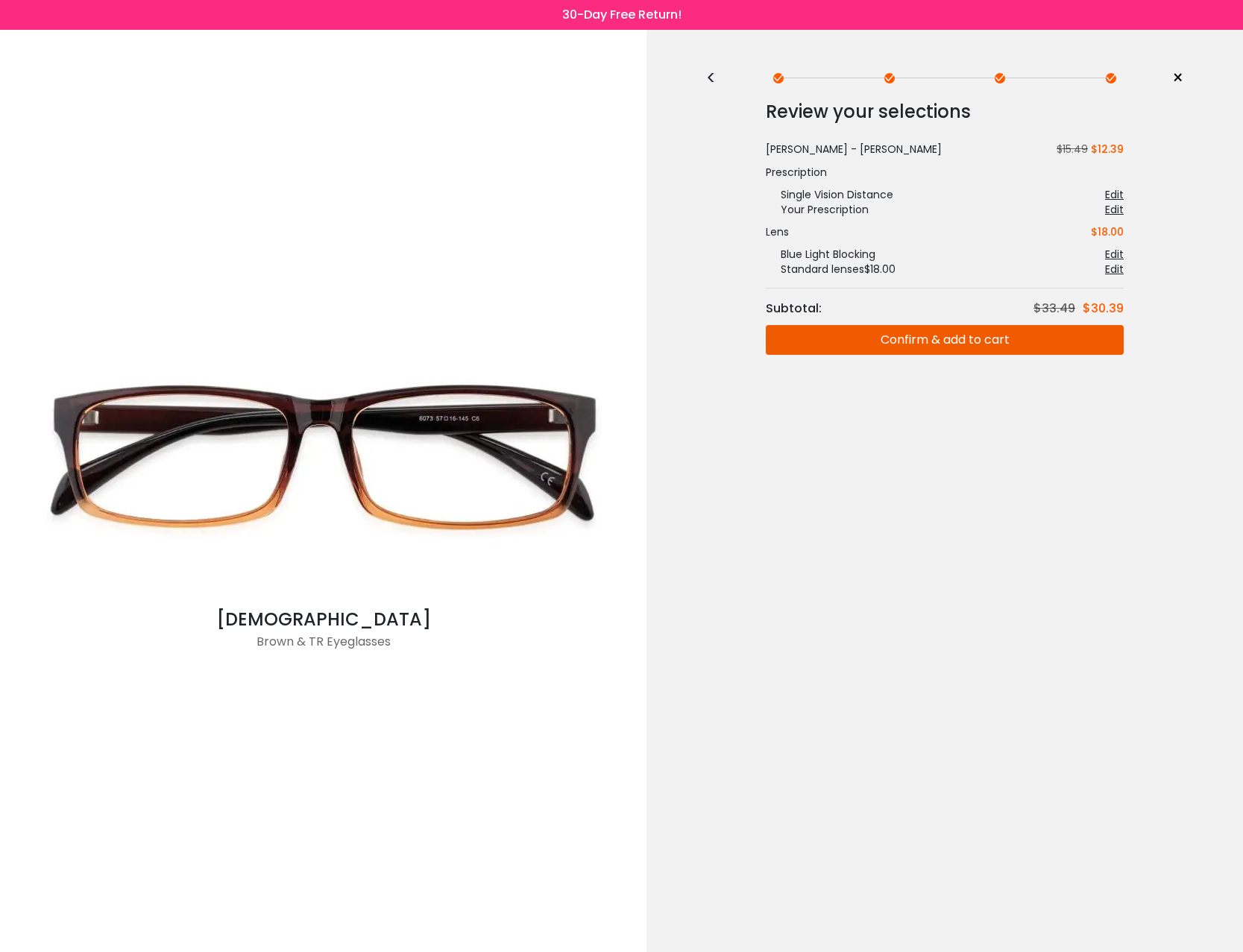
click at [854, 331] on button "Confirm & add to cart" at bounding box center [944, 340] width 358 height 30
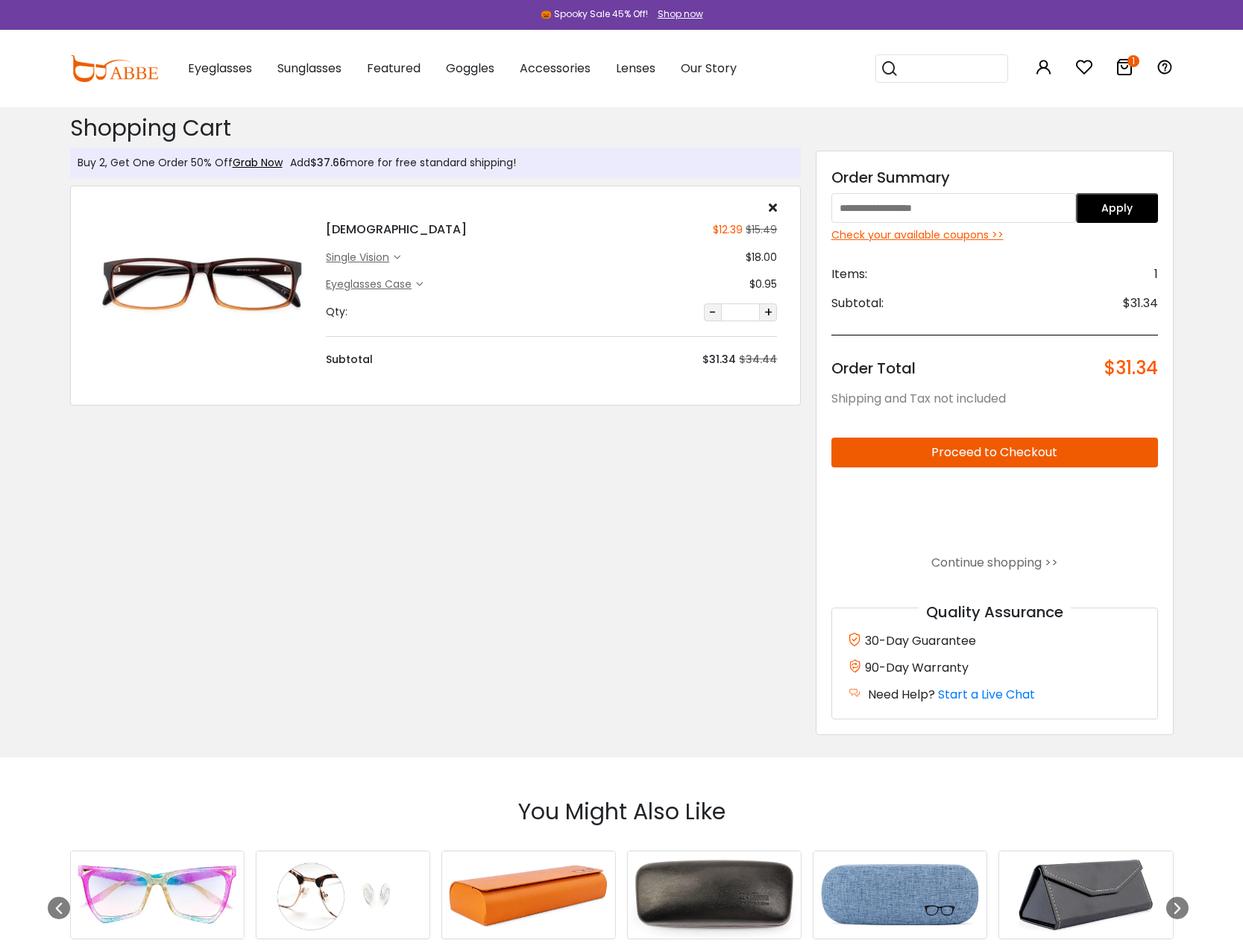
click at [347, 232] on h4 "Isaiah" at bounding box center [396, 229] width 141 height 18
click at [347, 337] on div "Subtotal $31.34 $34.44" at bounding box center [551, 352] width 451 height 31
click at [125, 248] on img at bounding box center [202, 284] width 218 height 109
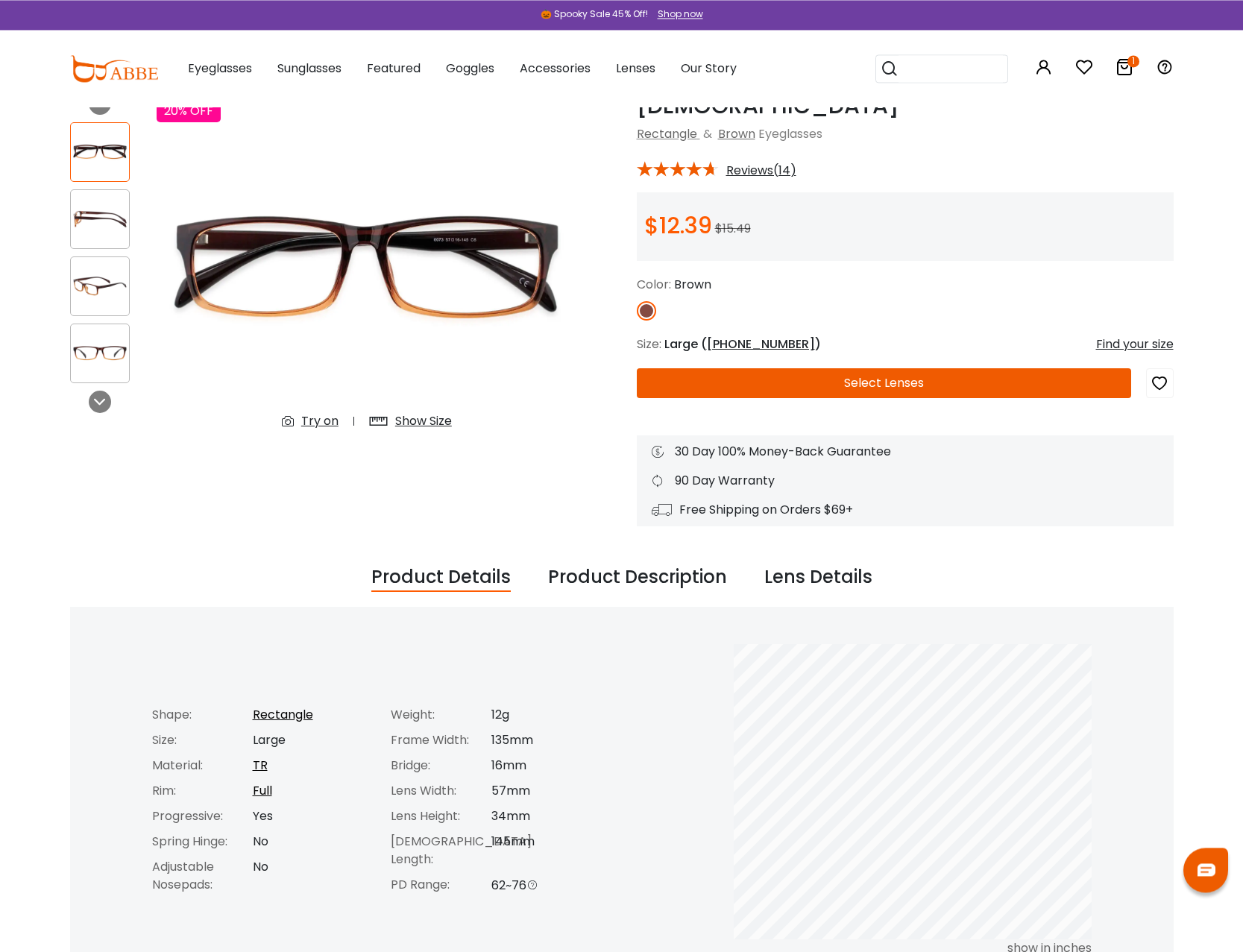
scroll to position [152, 0]
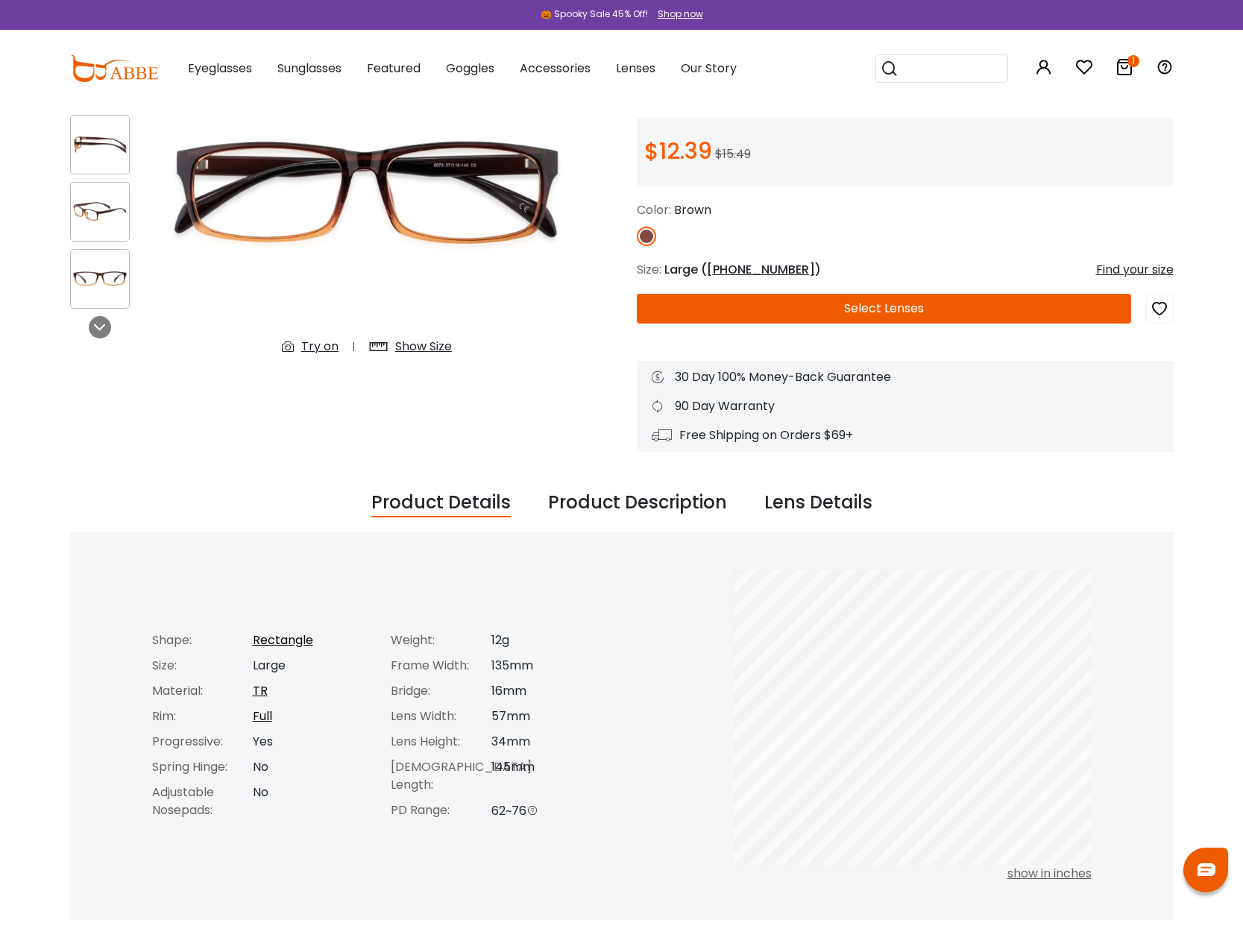
click at [648, 504] on div "Product Description" at bounding box center [638, 503] width 179 height 28
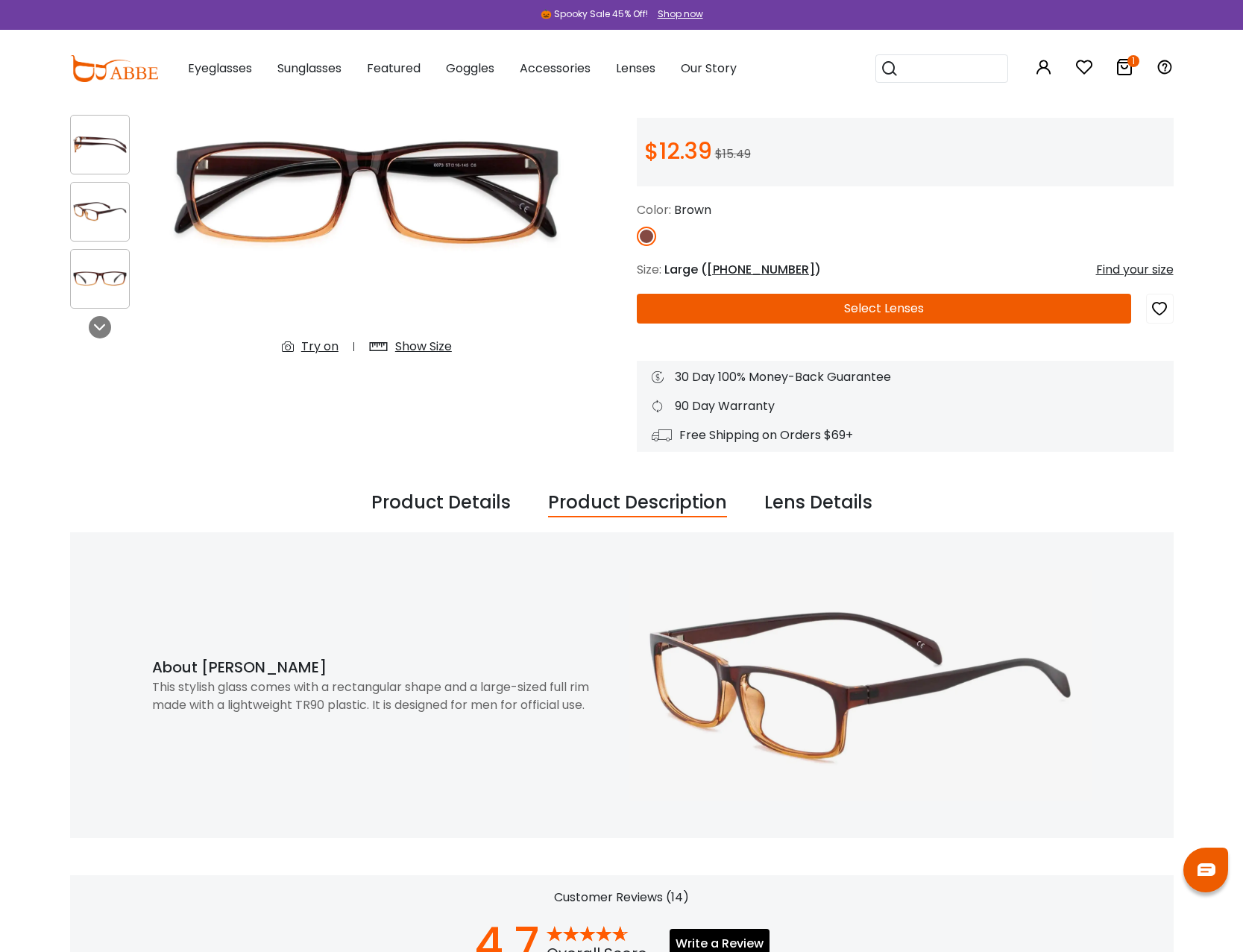
click at [813, 509] on div "Lens Details" at bounding box center [818, 503] width 108 height 28
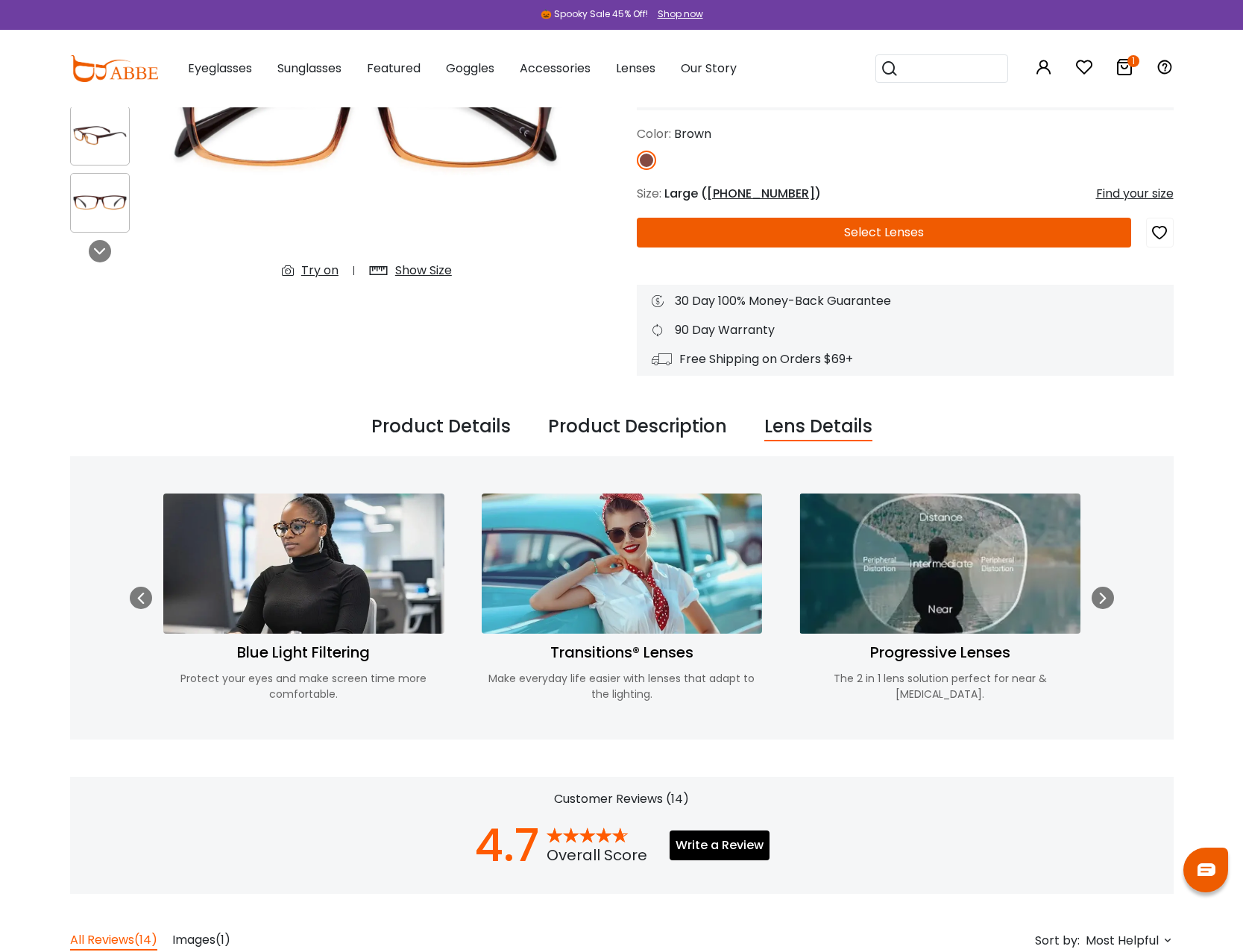
scroll to position [0, 0]
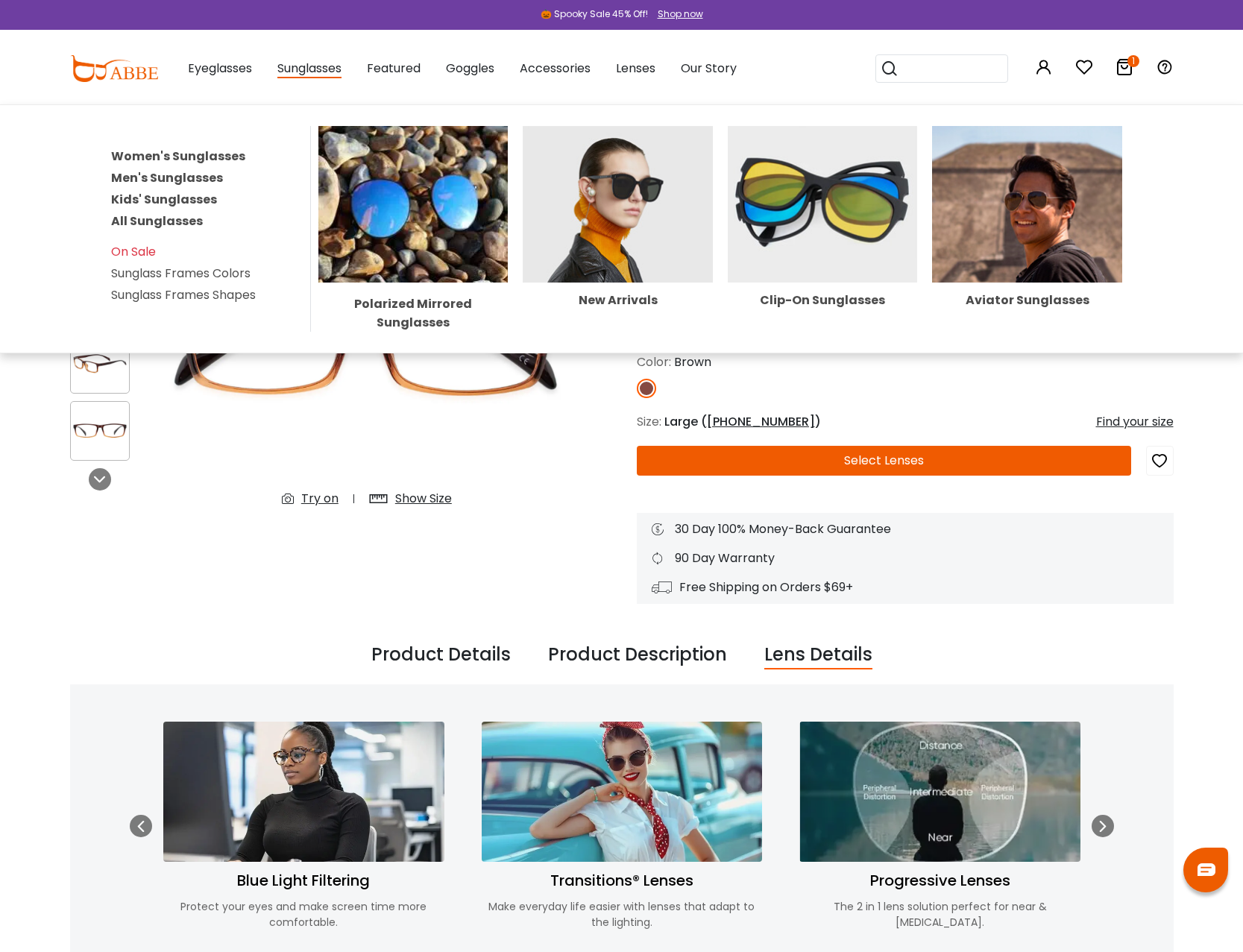
click at [175, 175] on link "Men's Sunglasses" at bounding box center [167, 178] width 112 height 17
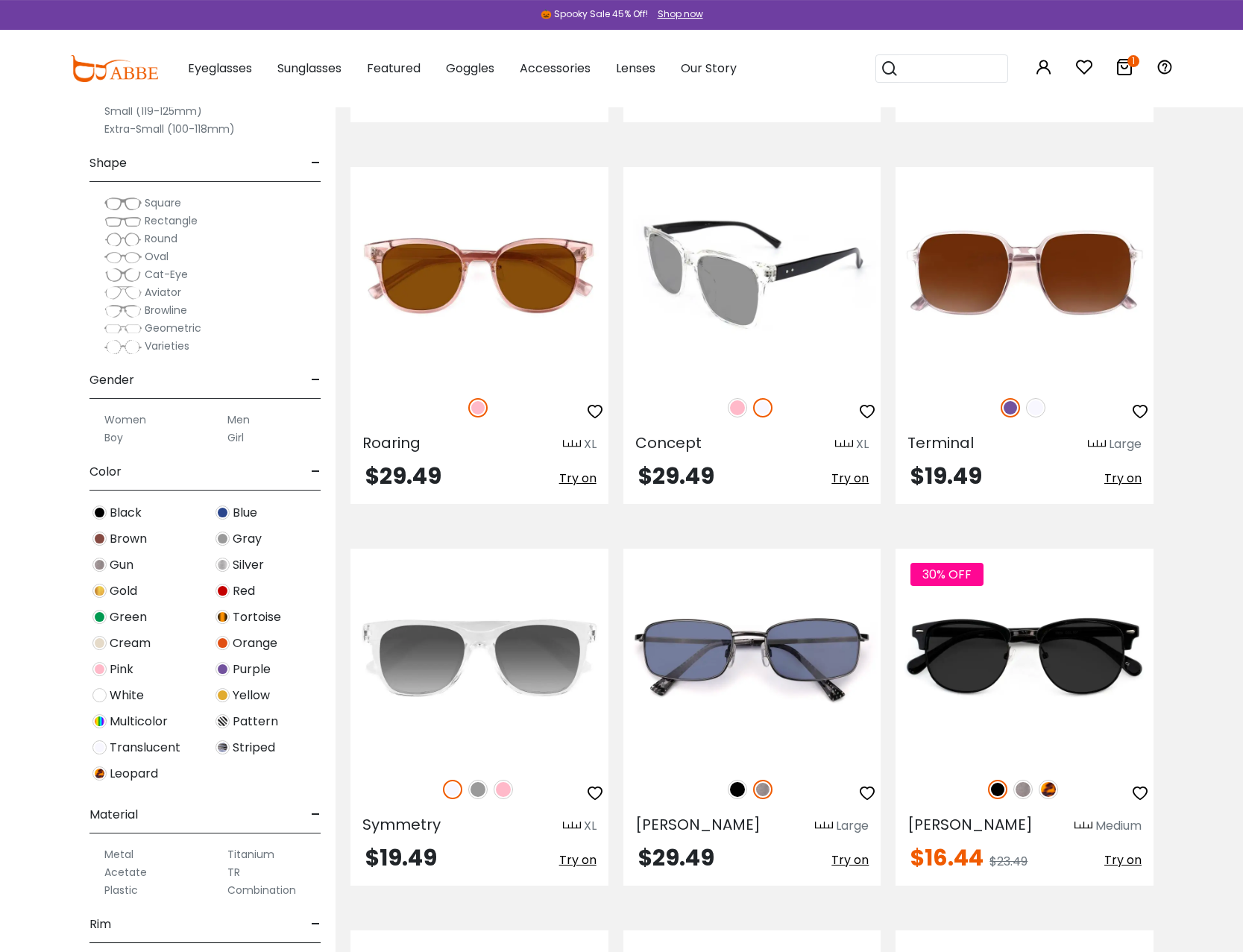
scroll to position [4105, 0]
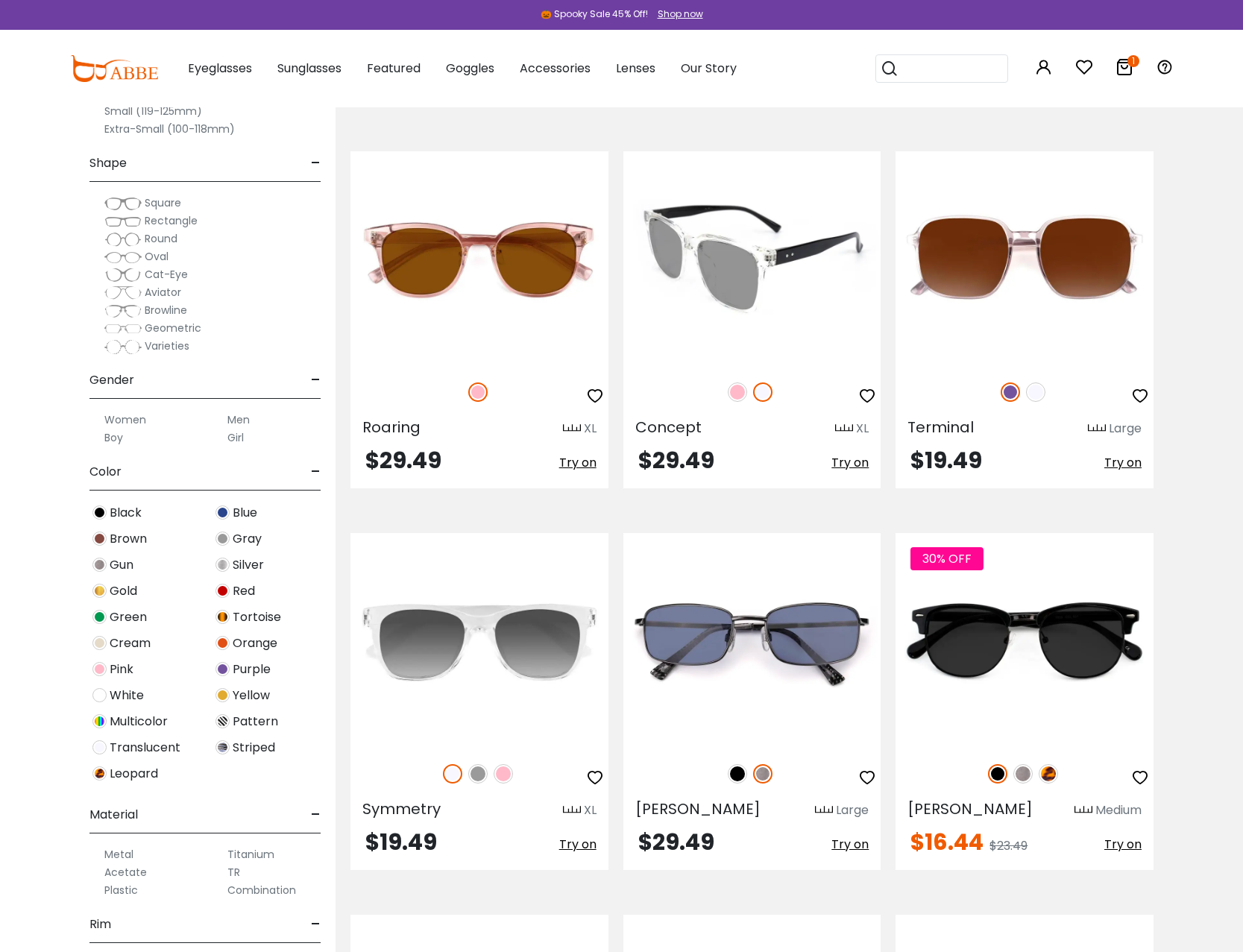
click at [852, 470] on span "Try on" at bounding box center [850, 462] width 37 height 17
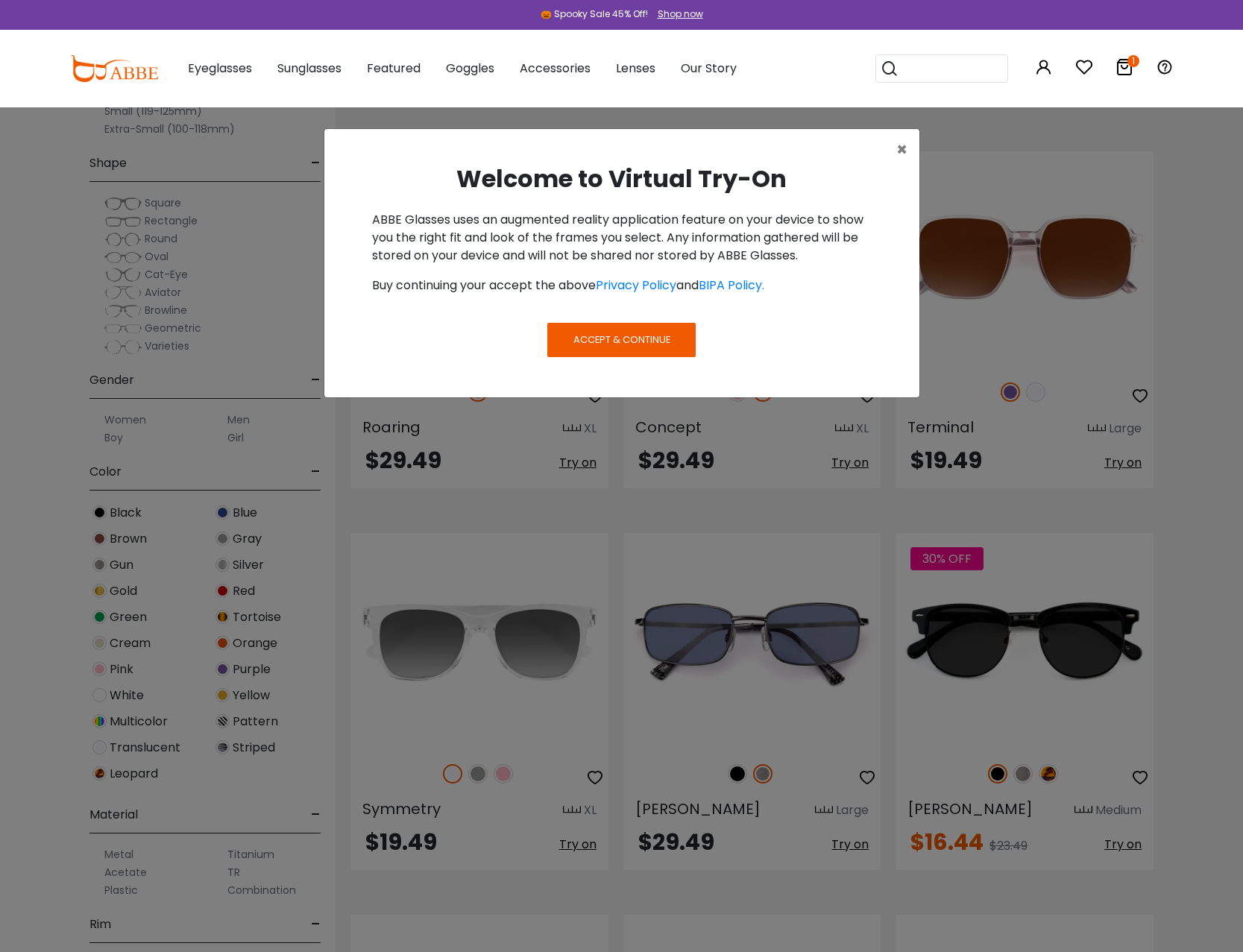
click at [610, 344] on span "Accept & Continue" at bounding box center [622, 339] width 97 height 14
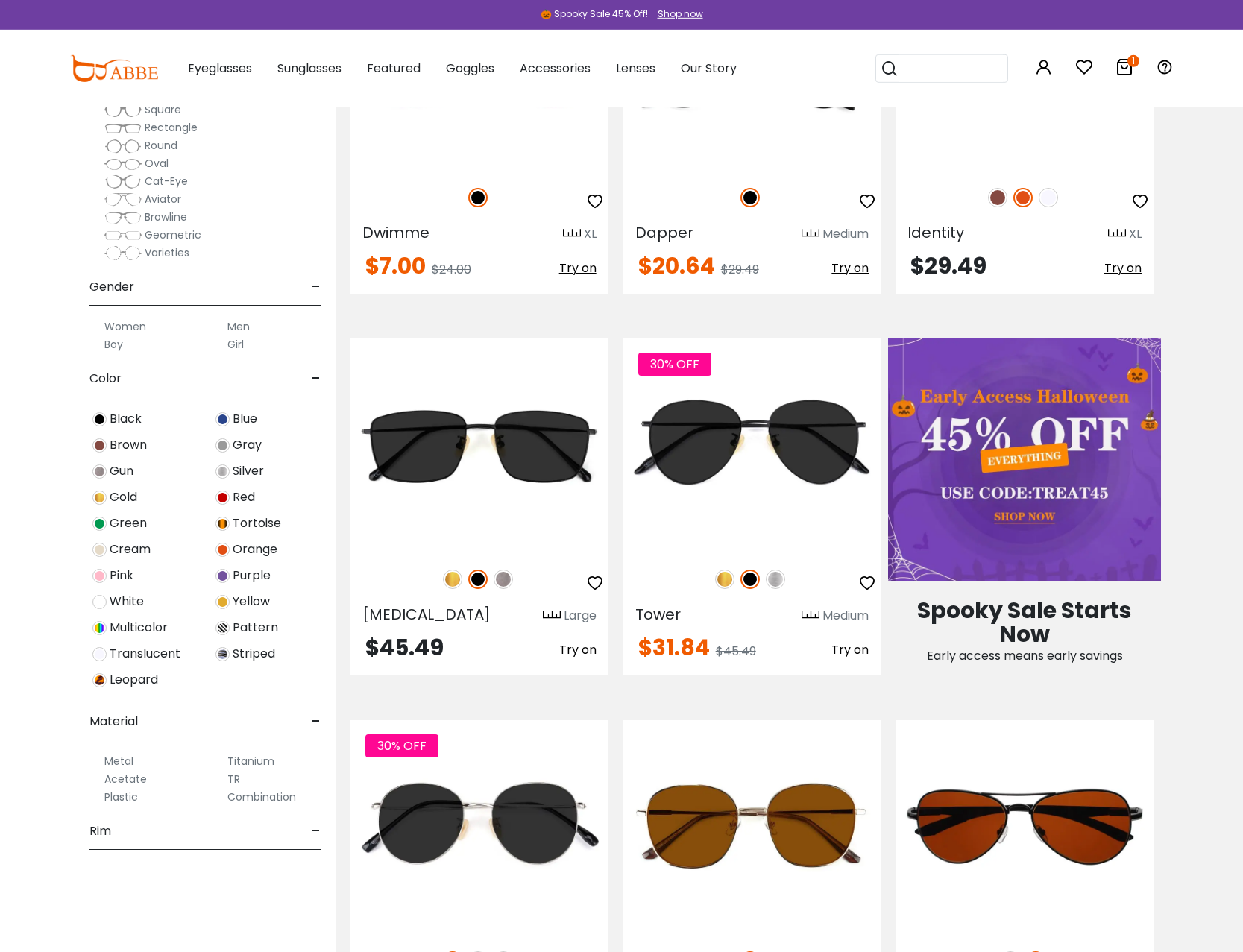
scroll to position [0, 0]
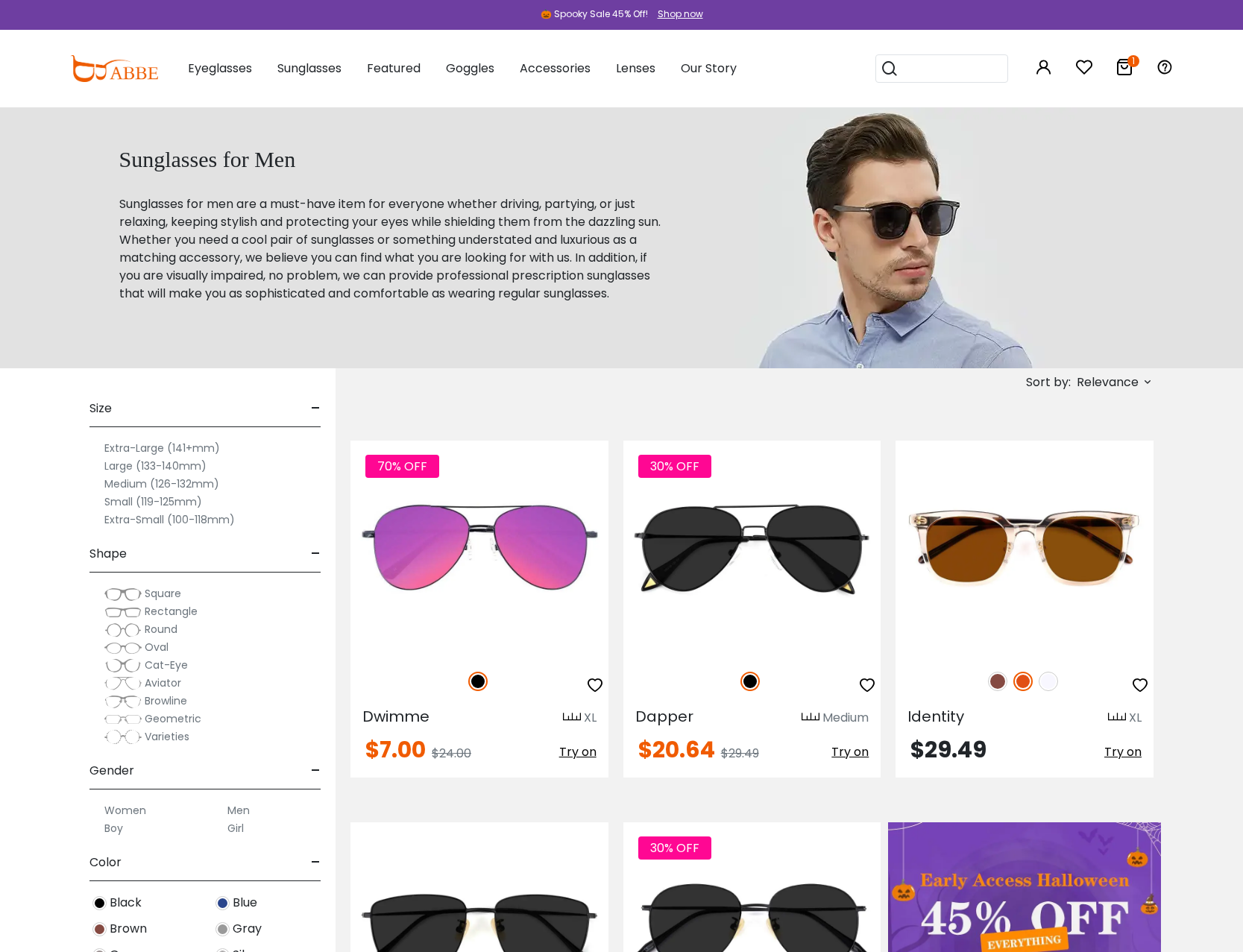
drag, startPoint x: 1187, startPoint y: 474, endPoint x: 1121, endPoint y: 217, distance: 265.3
